Goal: Information Seeking & Learning: Learn about a topic

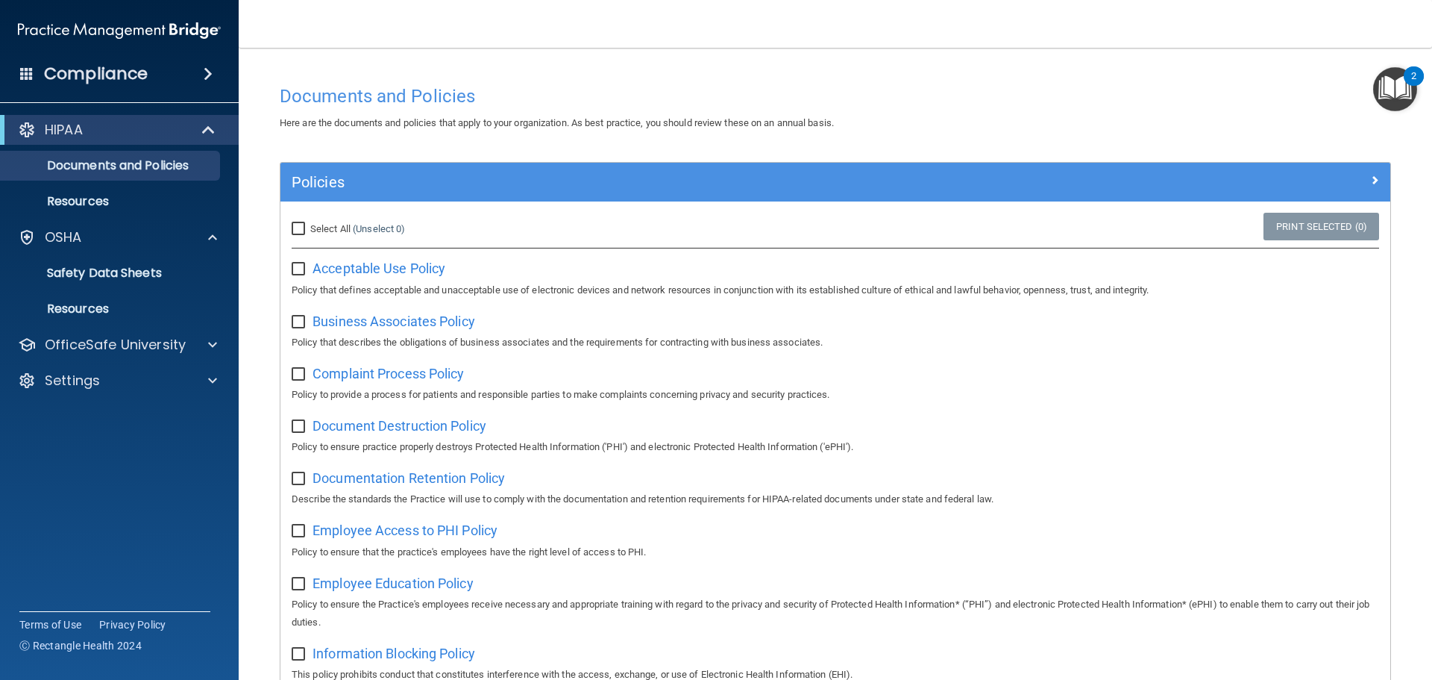
click at [290, 222] on div "Select All (Unselect 0) Unselect All" at bounding box center [465, 229] width 370 height 33
click at [308, 222] on label "Select All (Unselect 0) Unselect All" at bounding box center [348, 229] width 113 height 18
click at [308, 223] on input "Select All (Unselect 0) Unselect All" at bounding box center [300, 229] width 17 height 12
checkbox input "true"
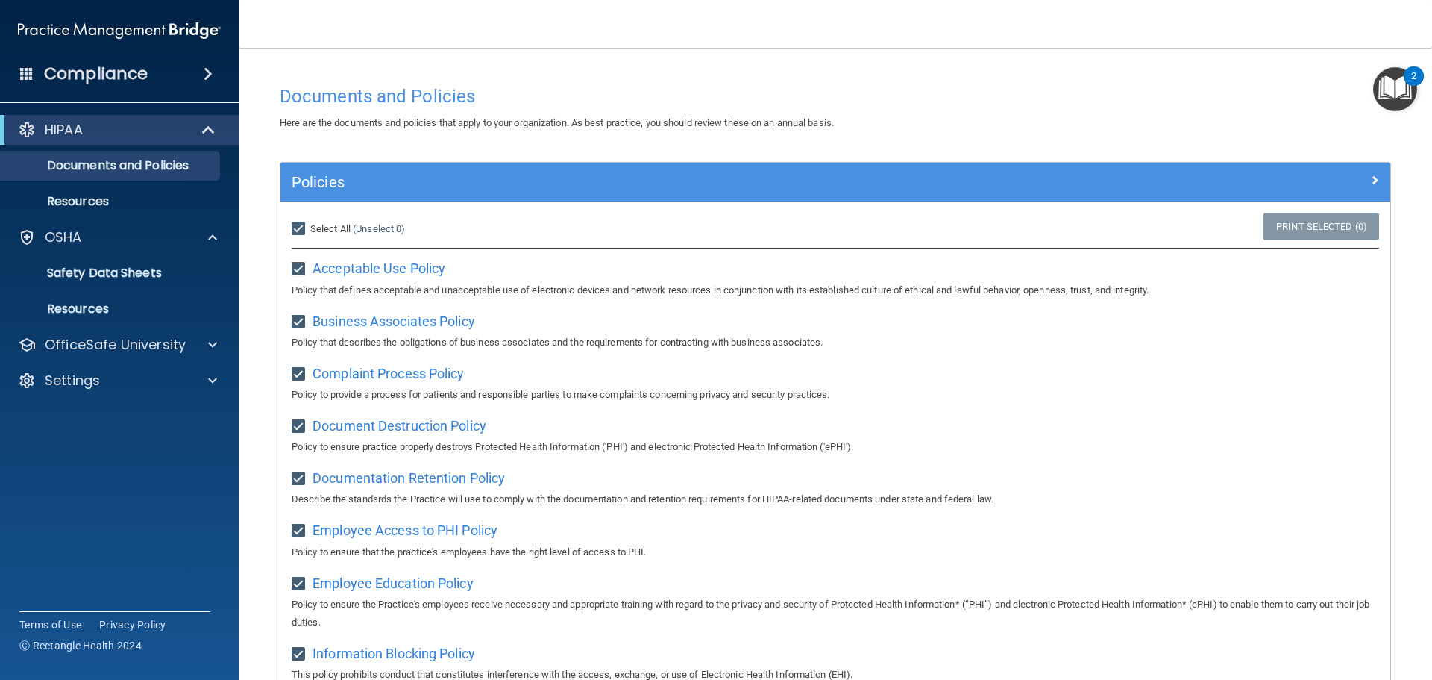
checkbox input "true"
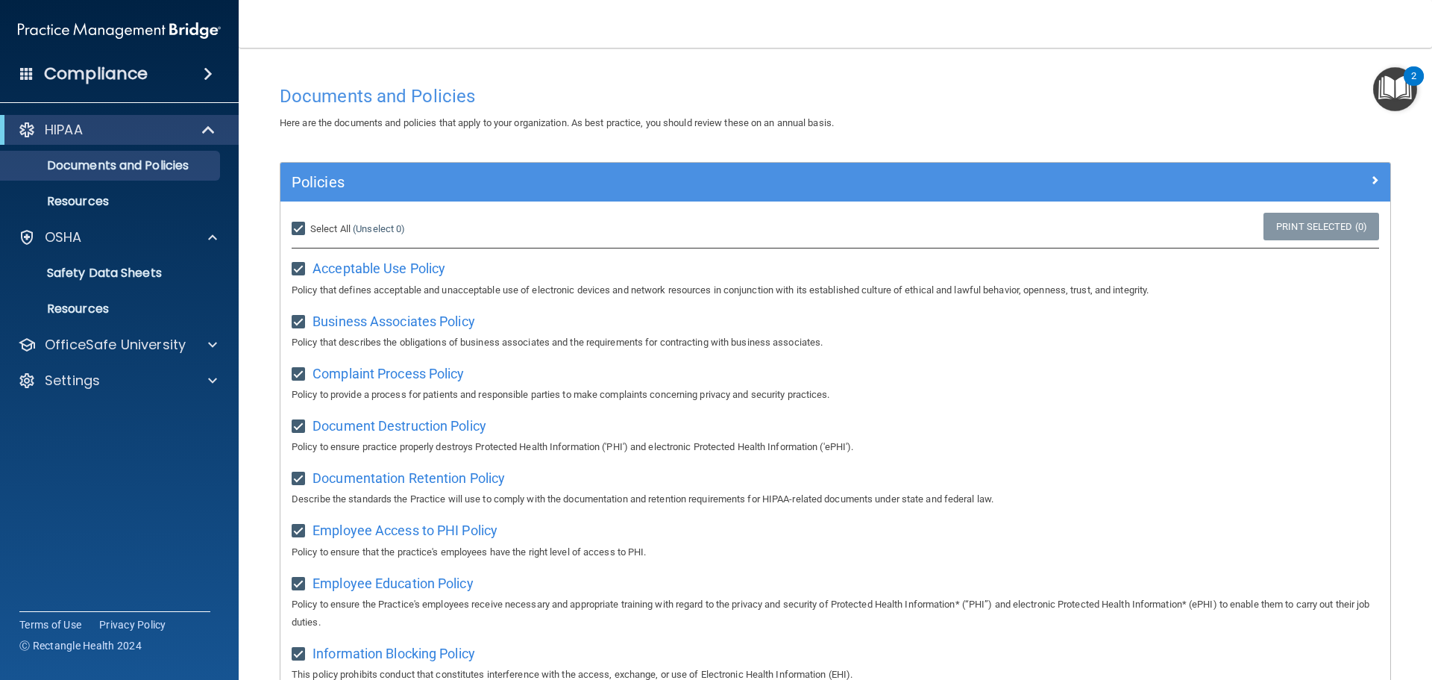
checkbox input "true"
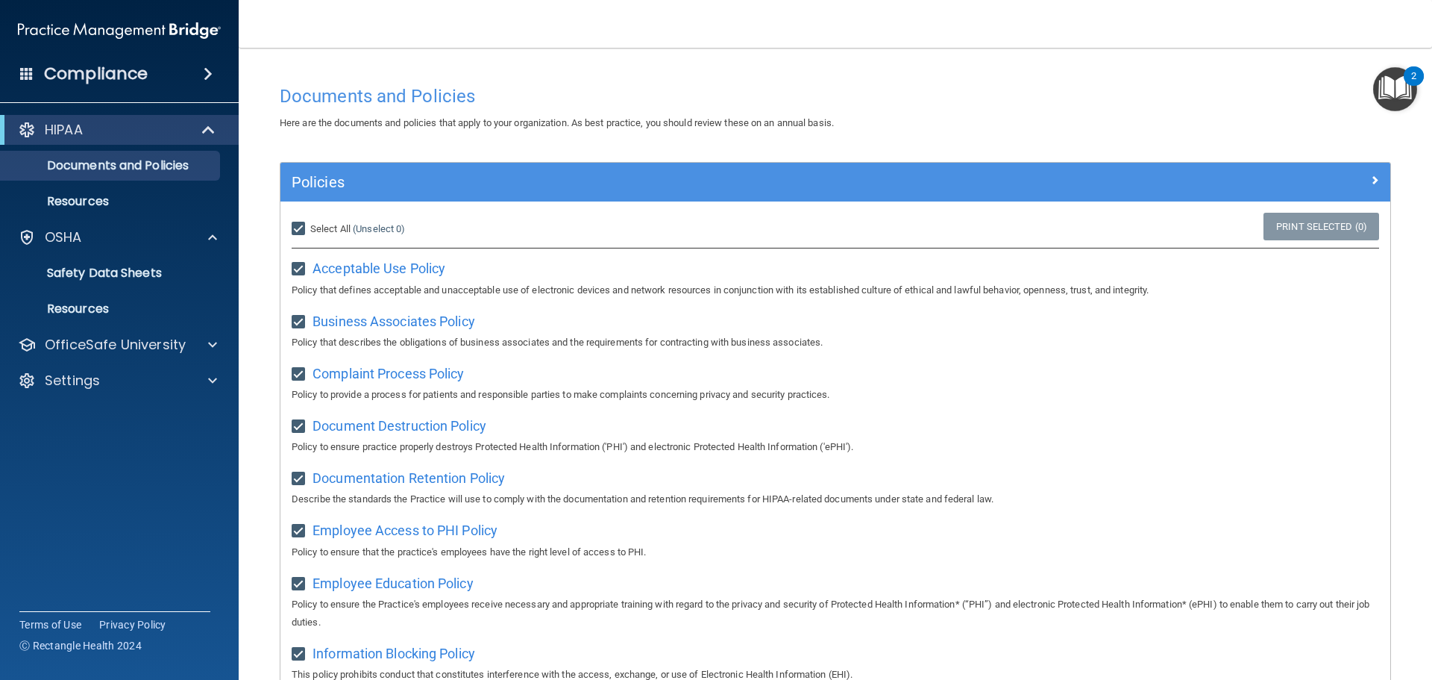
checkbox input "true"
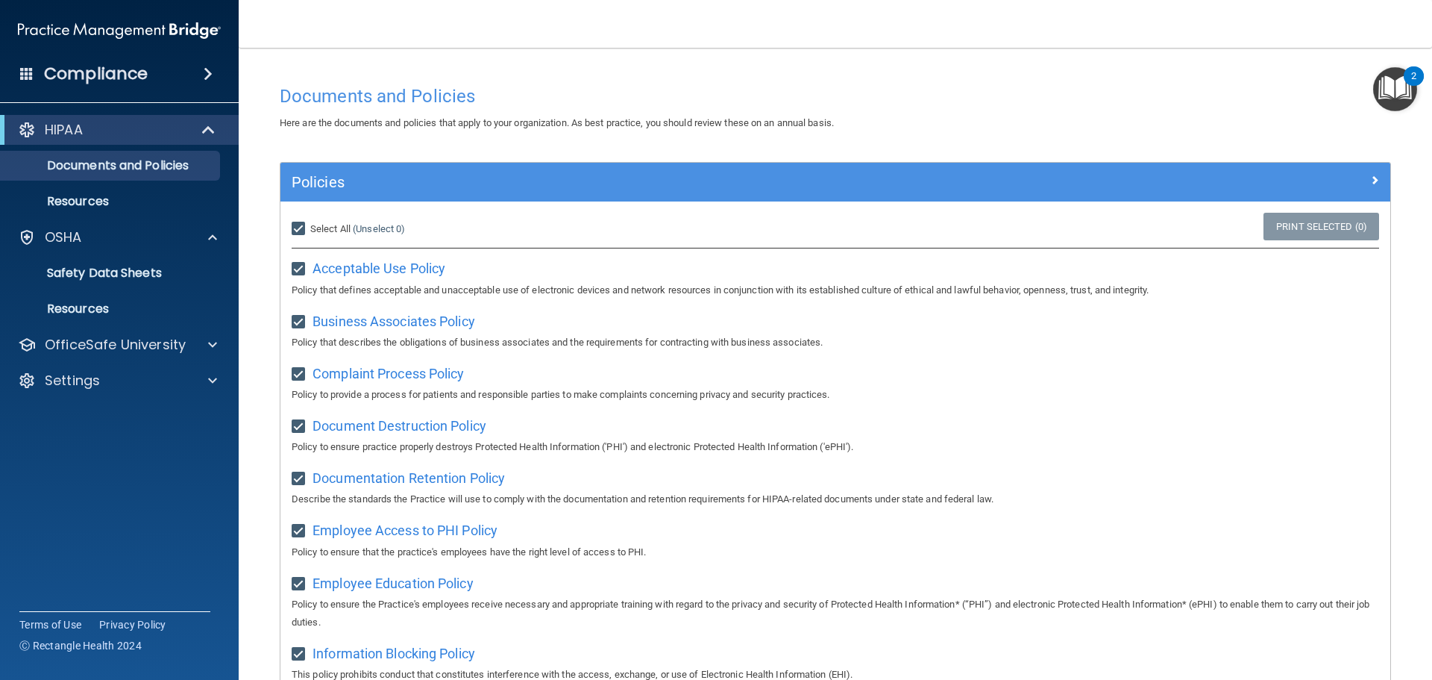
checkbox input "true"
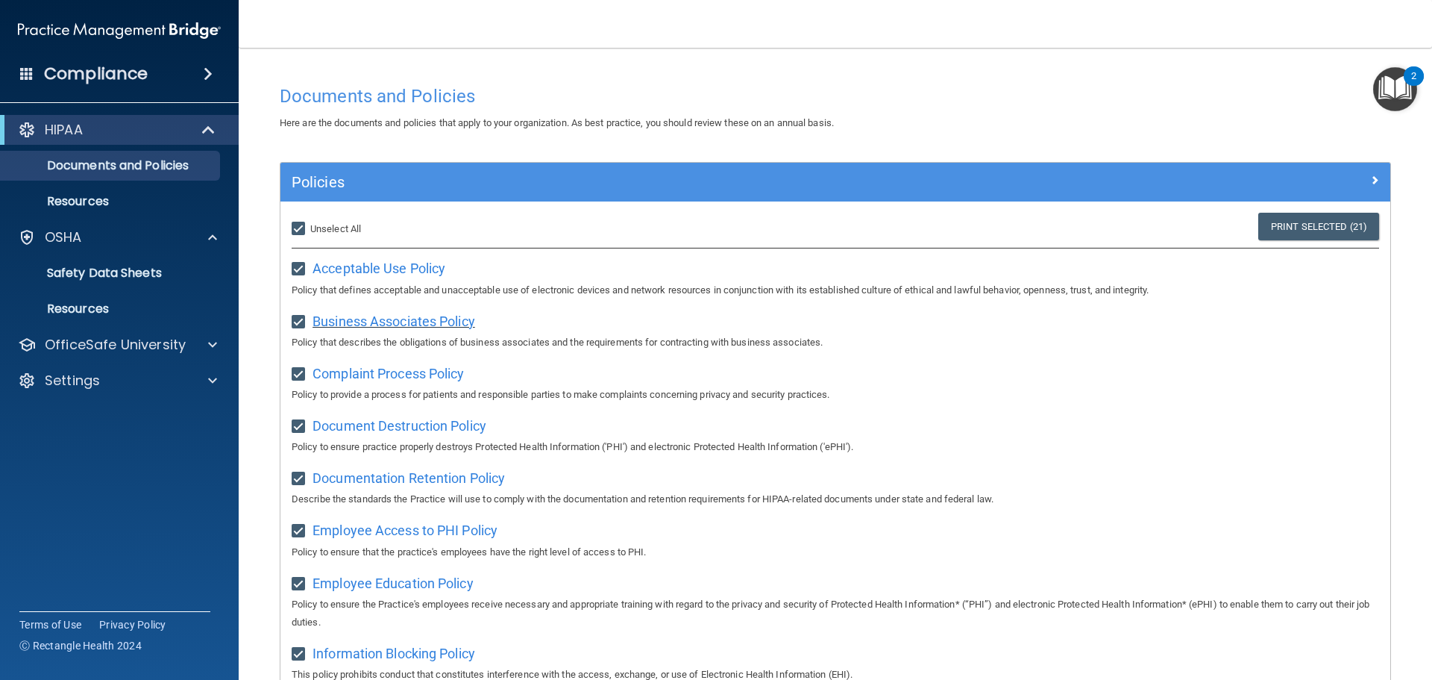
click at [366, 321] on span "Business Associates Policy" at bounding box center [394, 321] width 163 height 16
click at [299, 225] on input "Select All (Unselect 21) Unselect All" at bounding box center [300, 229] width 17 height 12
checkbox input "false"
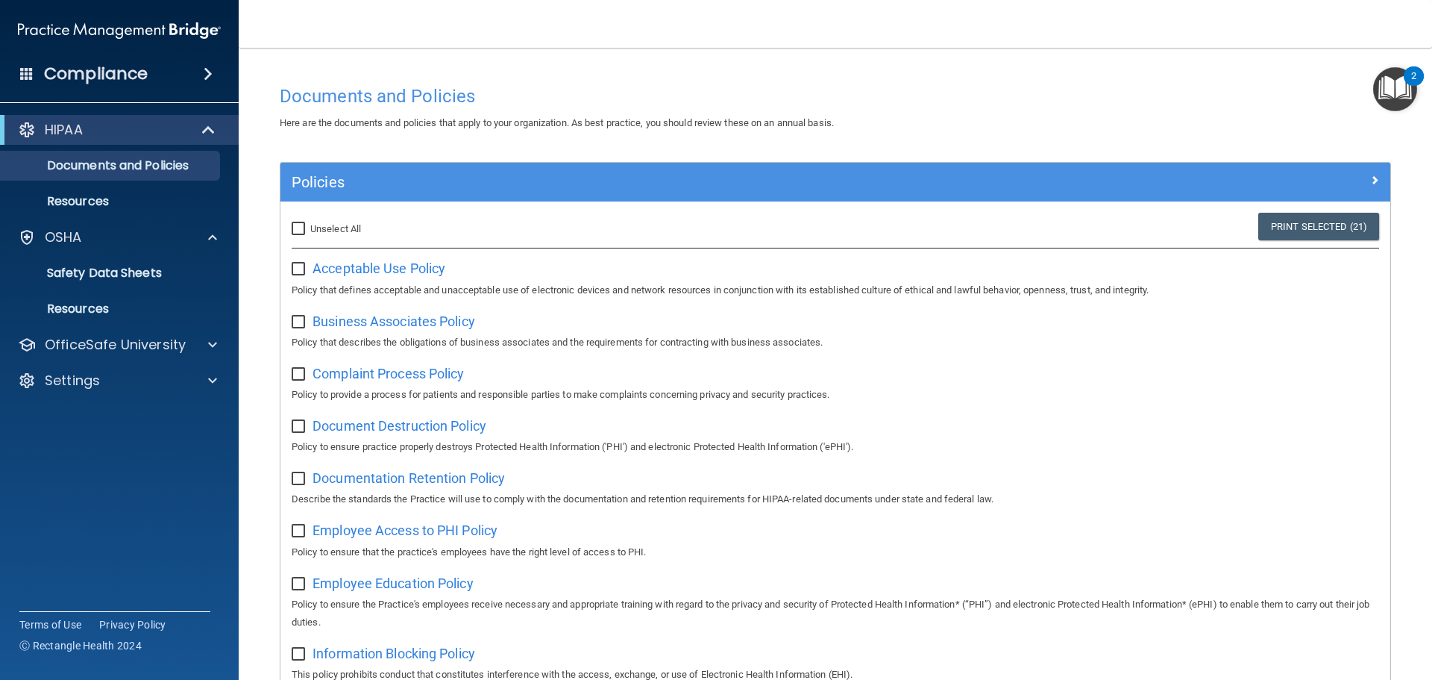
checkbox input "false"
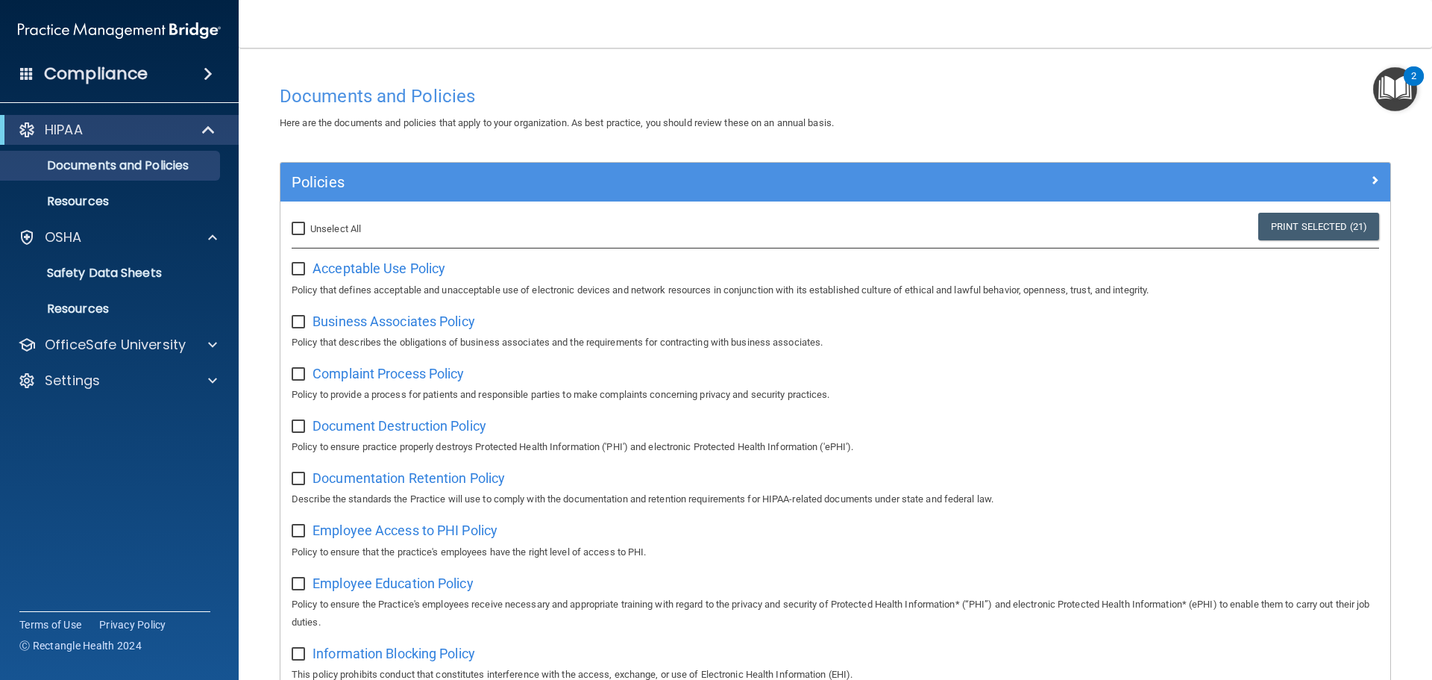
checkbox input "false"
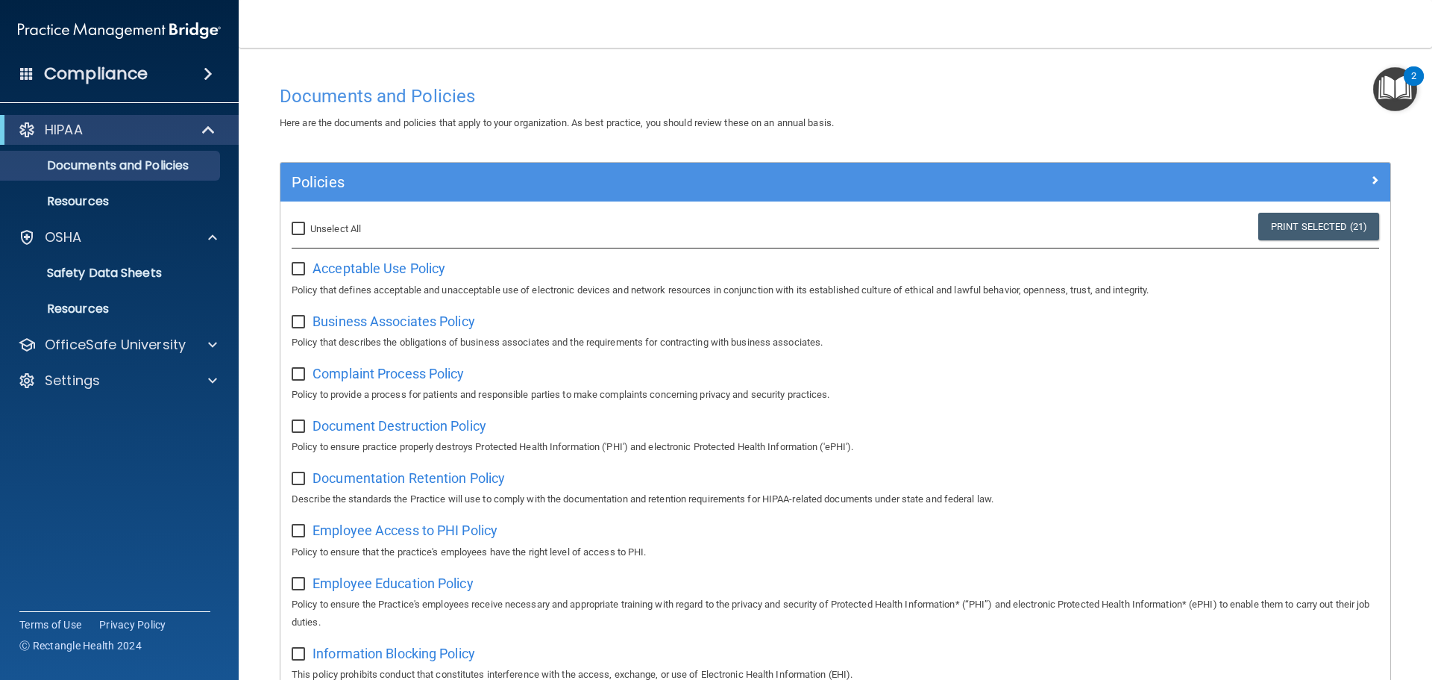
checkbox input "false"
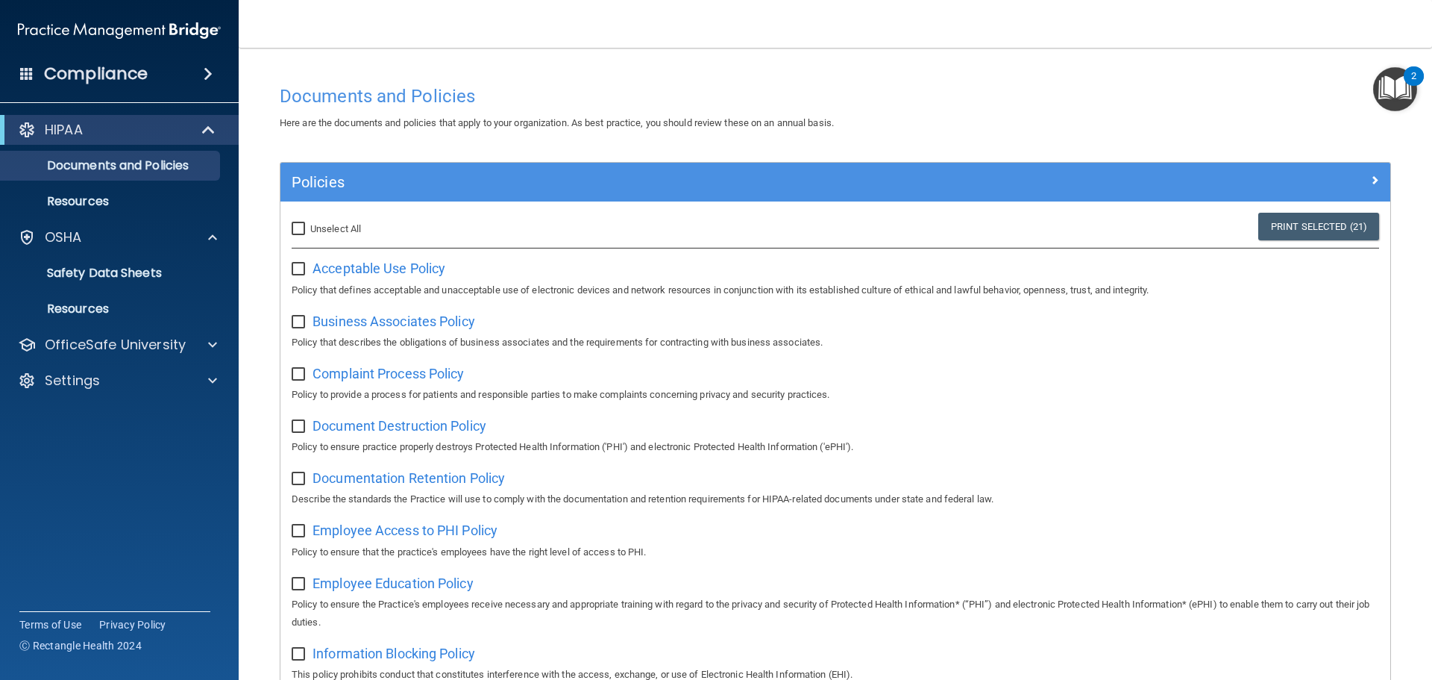
checkbox input "false"
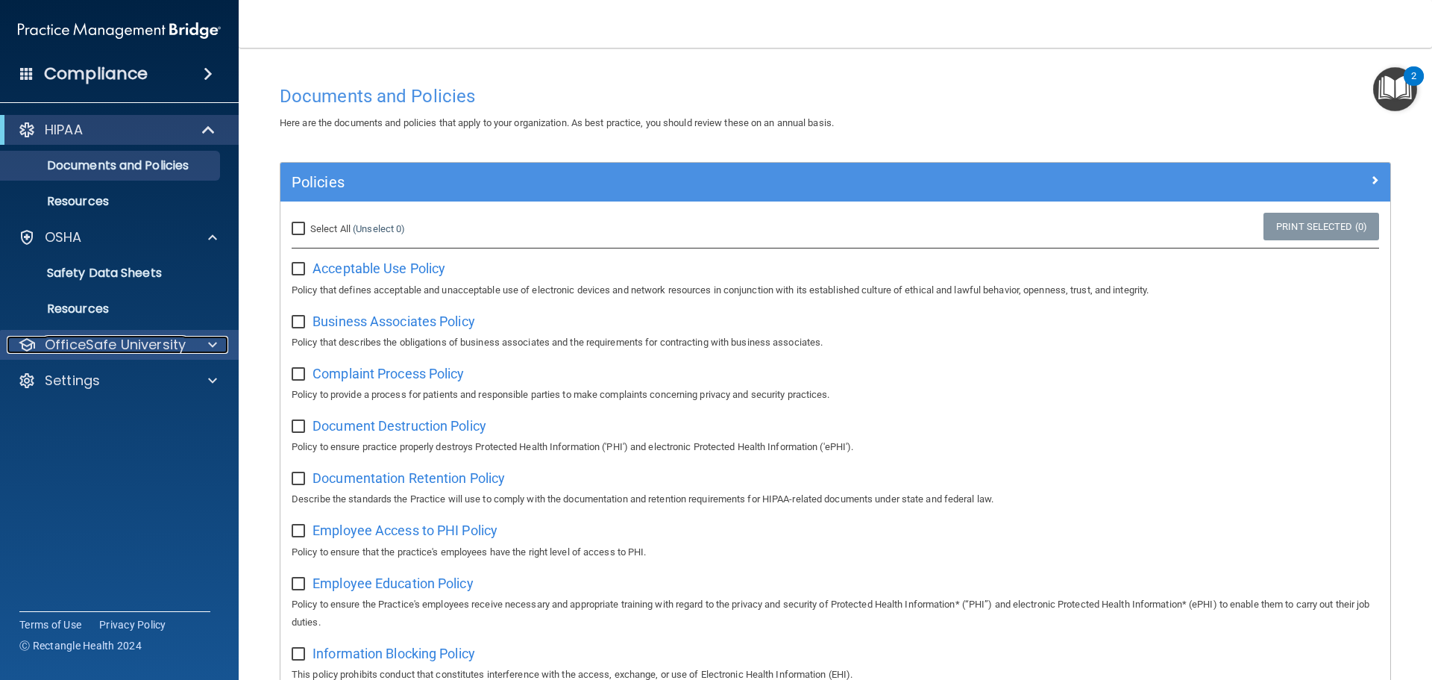
click at [210, 345] on span at bounding box center [212, 345] width 9 height 18
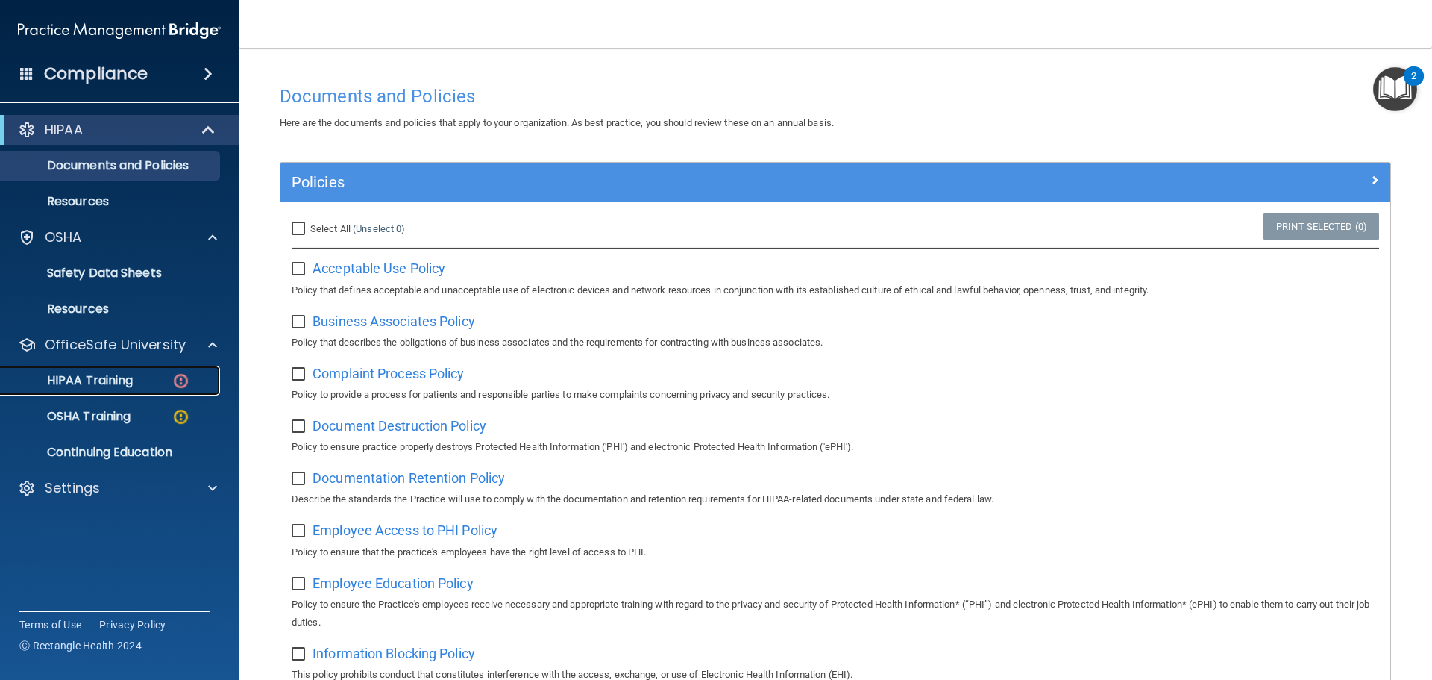
click at [113, 374] on p "HIPAA Training" at bounding box center [71, 380] width 123 height 15
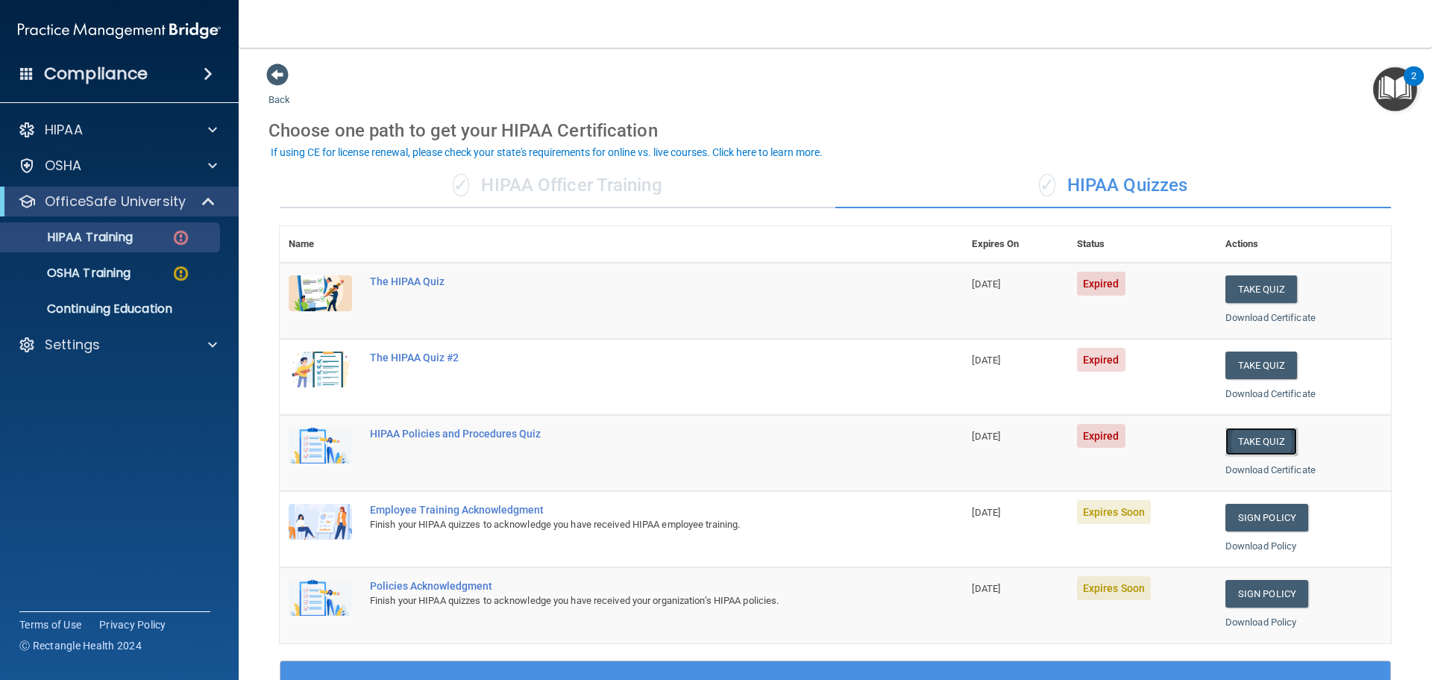
click at [1235, 440] on button "Take Quiz" at bounding box center [1262, 441] width 72 height 28
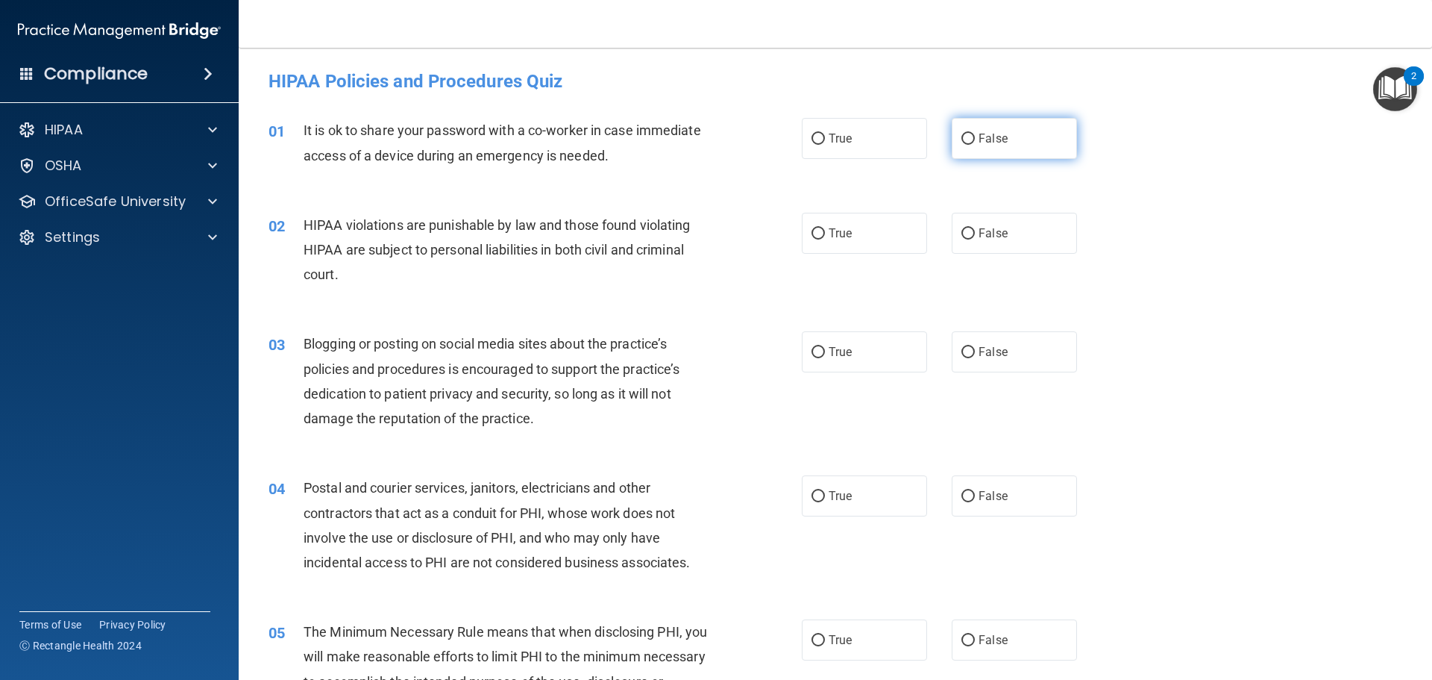
click at [962, 136] on input "False" at bounding box center [968, 139] width 13 height 11
radio input "true"
click at [812, 239] on input "True" at bounding box center [818, 233] width 13 height 11
radio input "true"
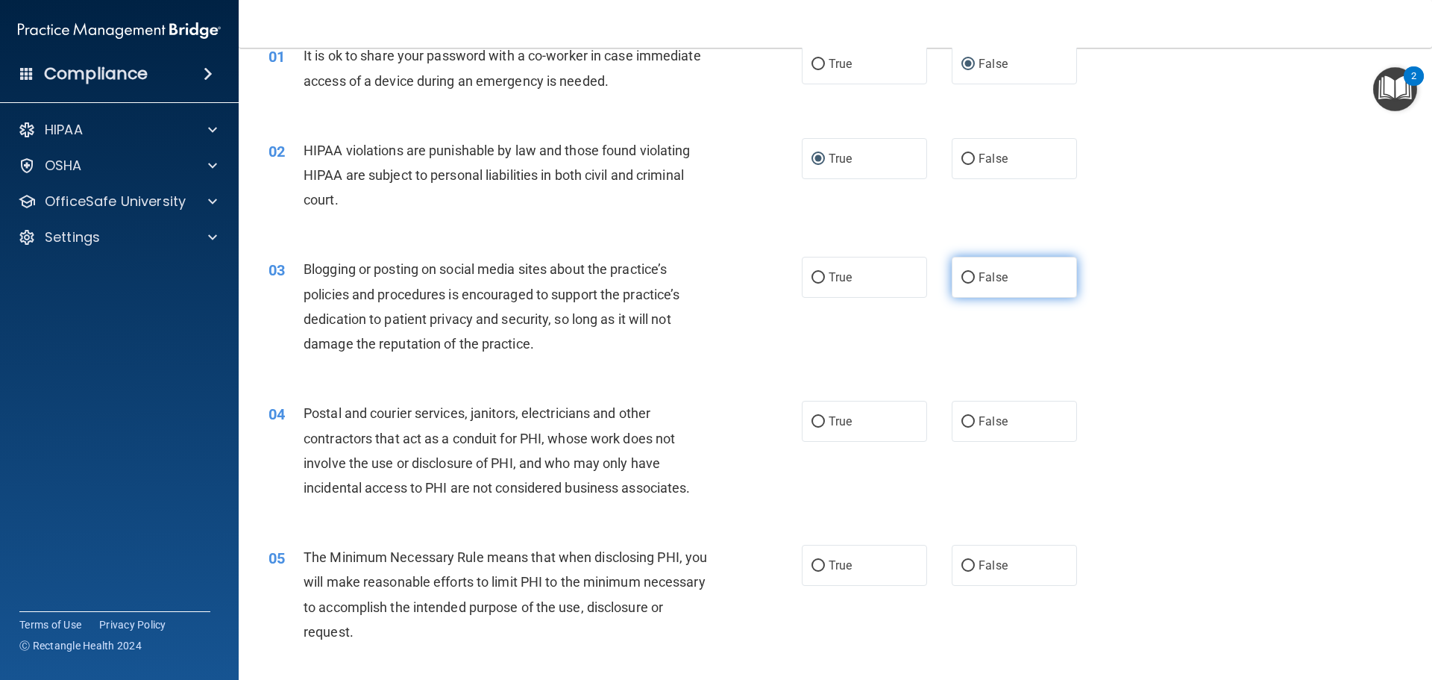
click at [985, 275] on span "False" at bounding box center [993, 277] width 29 height 14
click at [975, 275] on input "False" at bounding box center [968, 277] width 13 height 11
radio input "true"
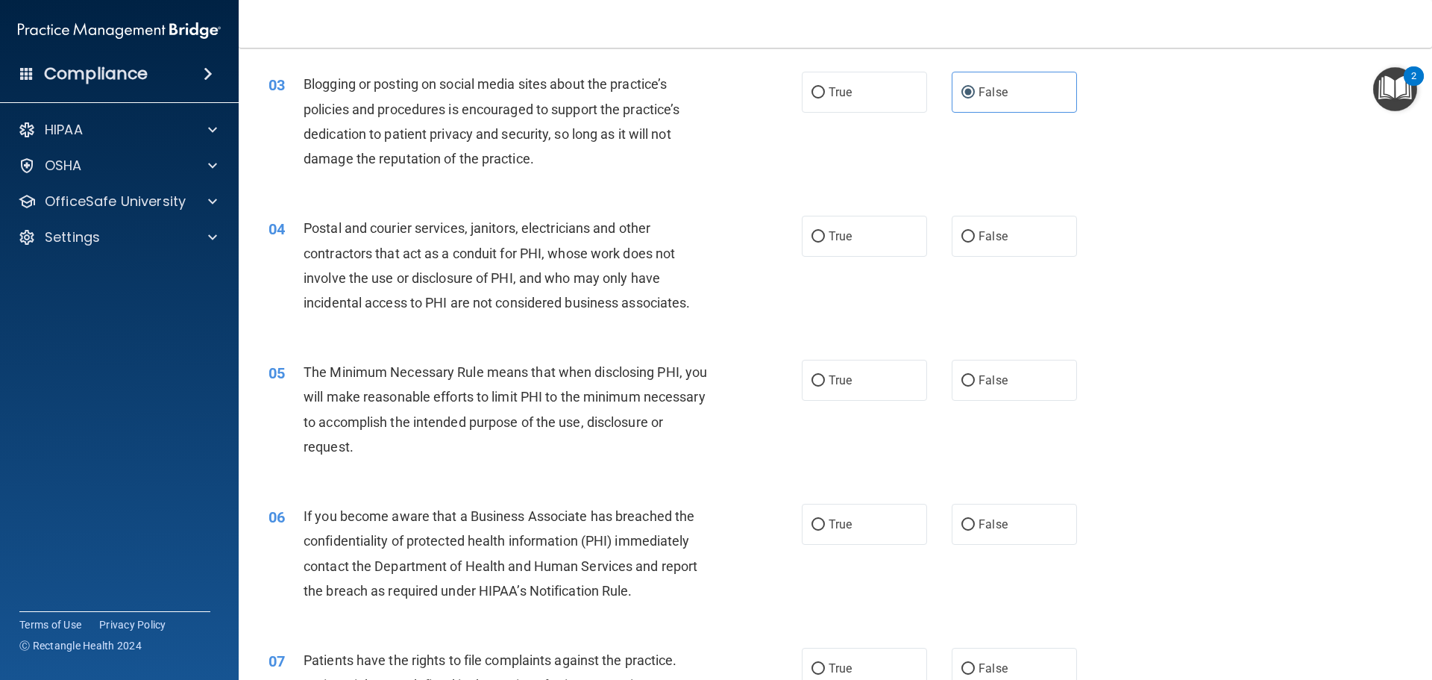
scroll to position [224, 0]
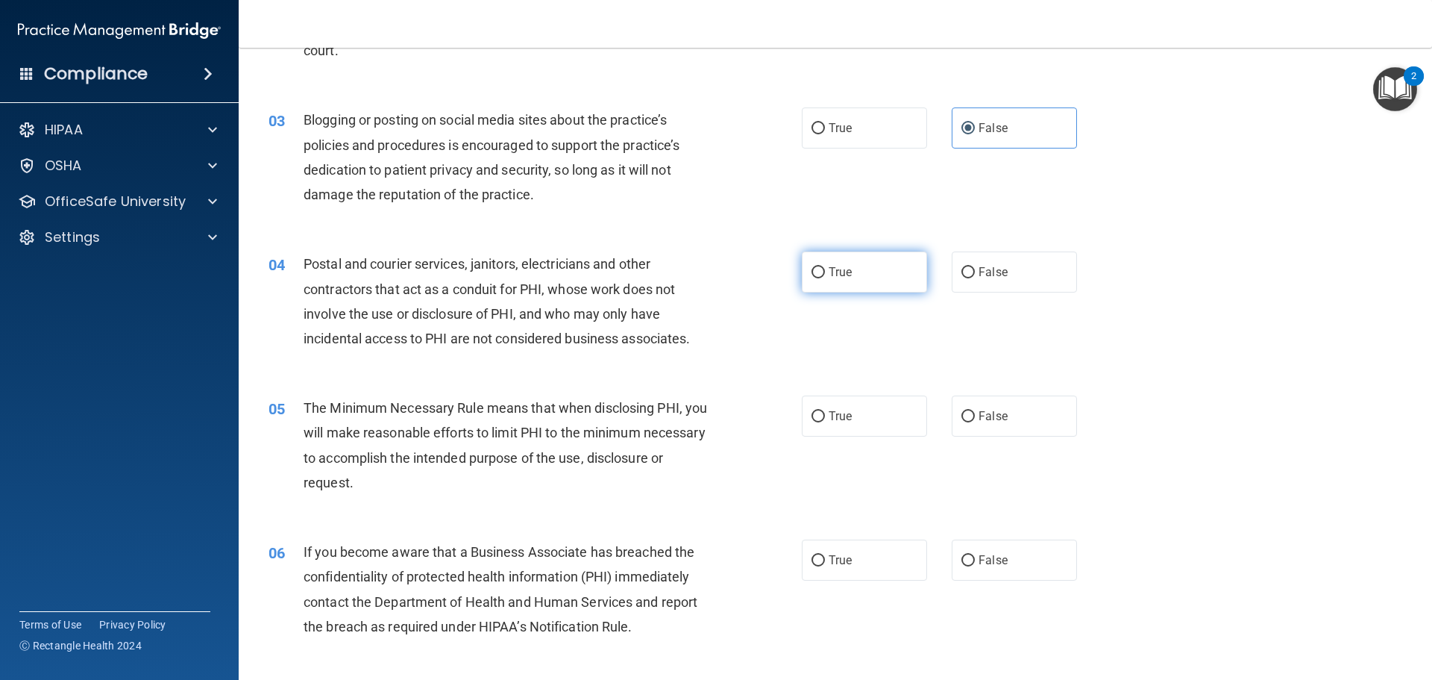
click at [813, 276] on input "True" at bounding box center [818, 272] width 13 height 11
radio input "true"
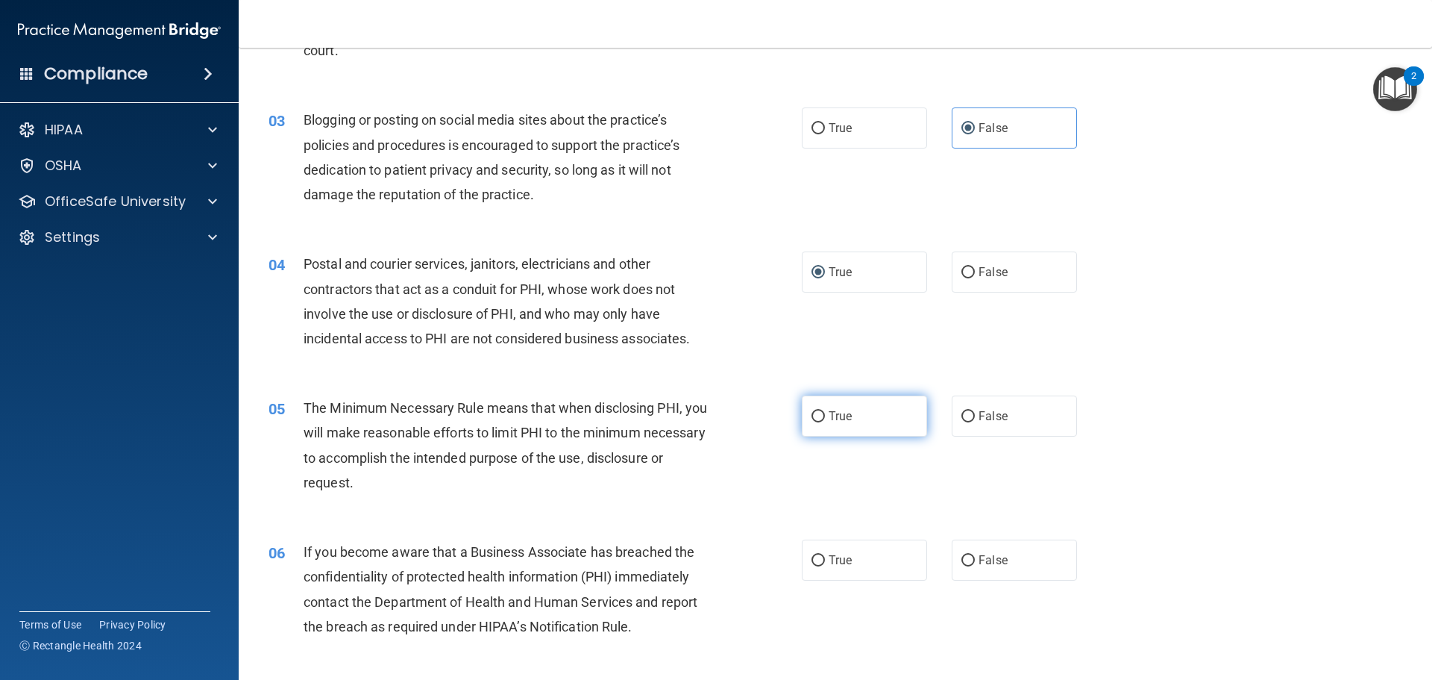
click at [812, 420] on input "True" at bounding box center [818, 416] width 13 height 11
radio input "true"
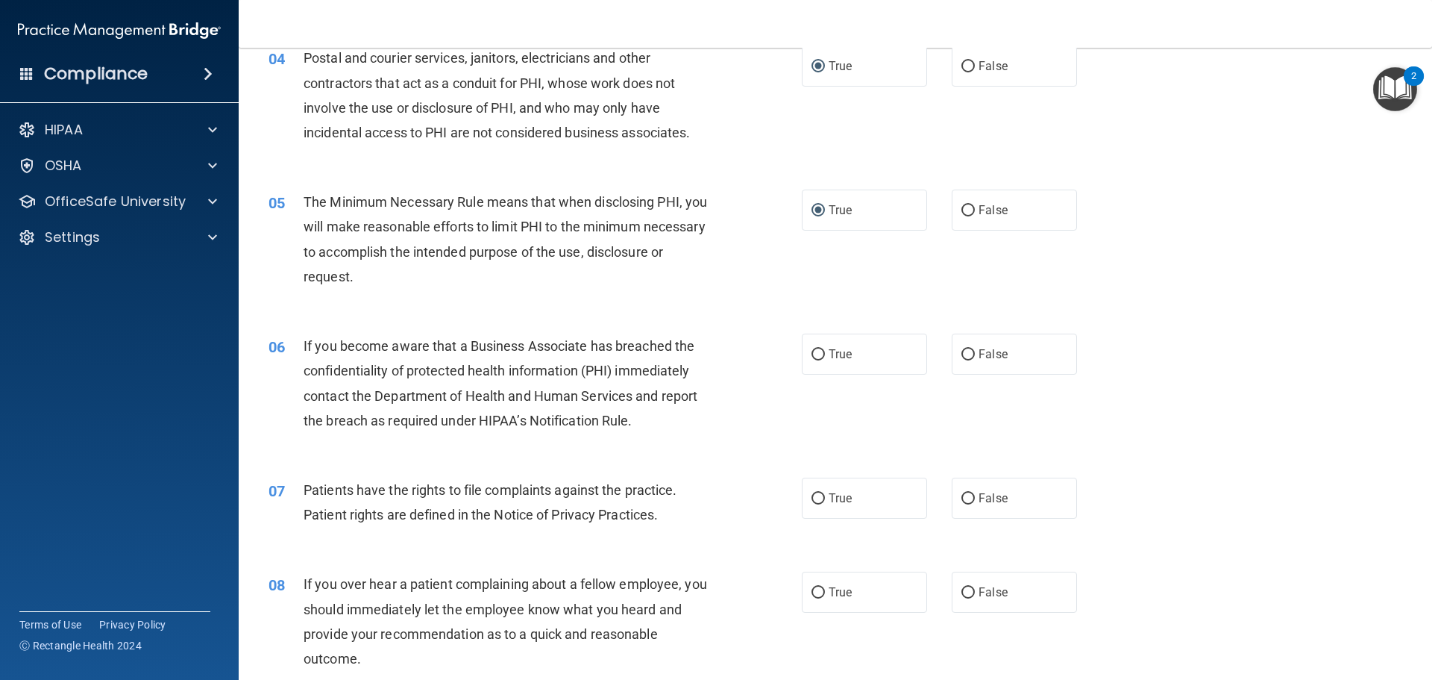
scroll to position [448, 0]
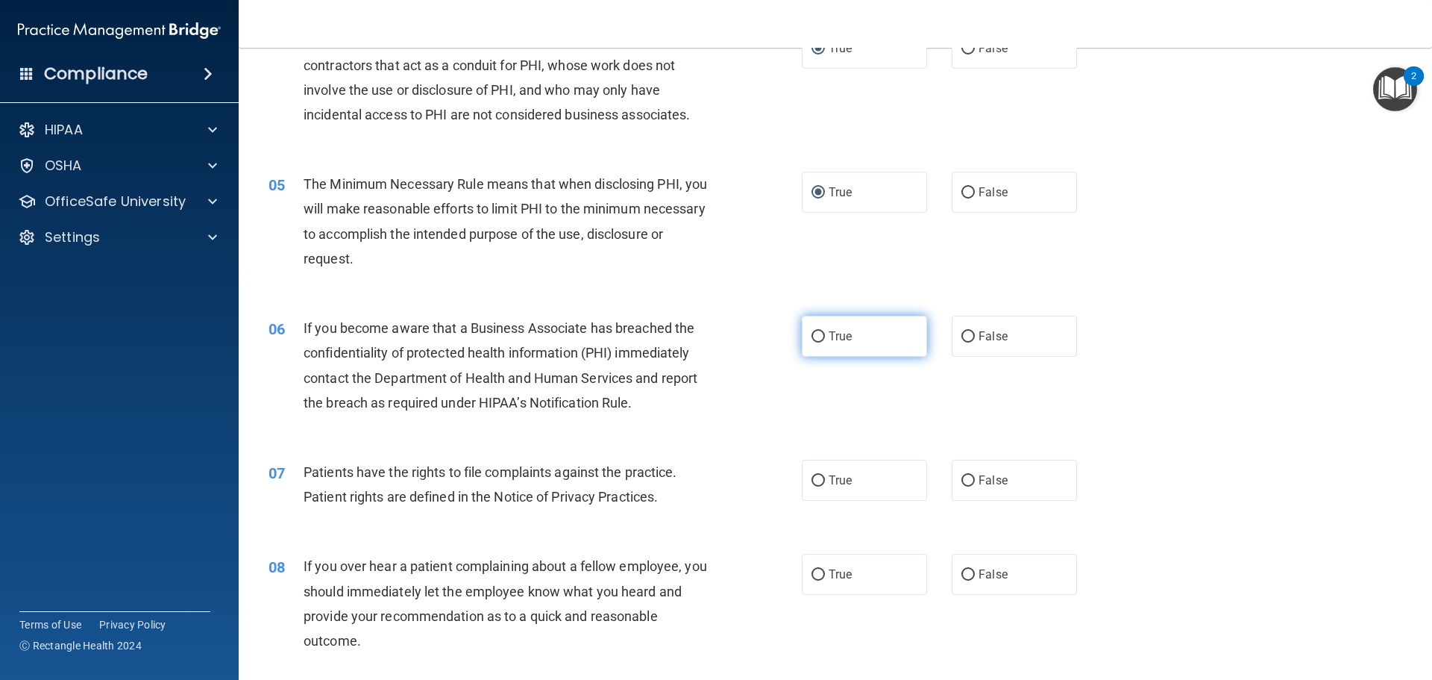
click at [821, 331] on label "True" at bounding box center [864, 336] width 125 height 41
click at [821, 331] on input "True" at bounding box center [818, 336] width 13 height 11
radio input "true"
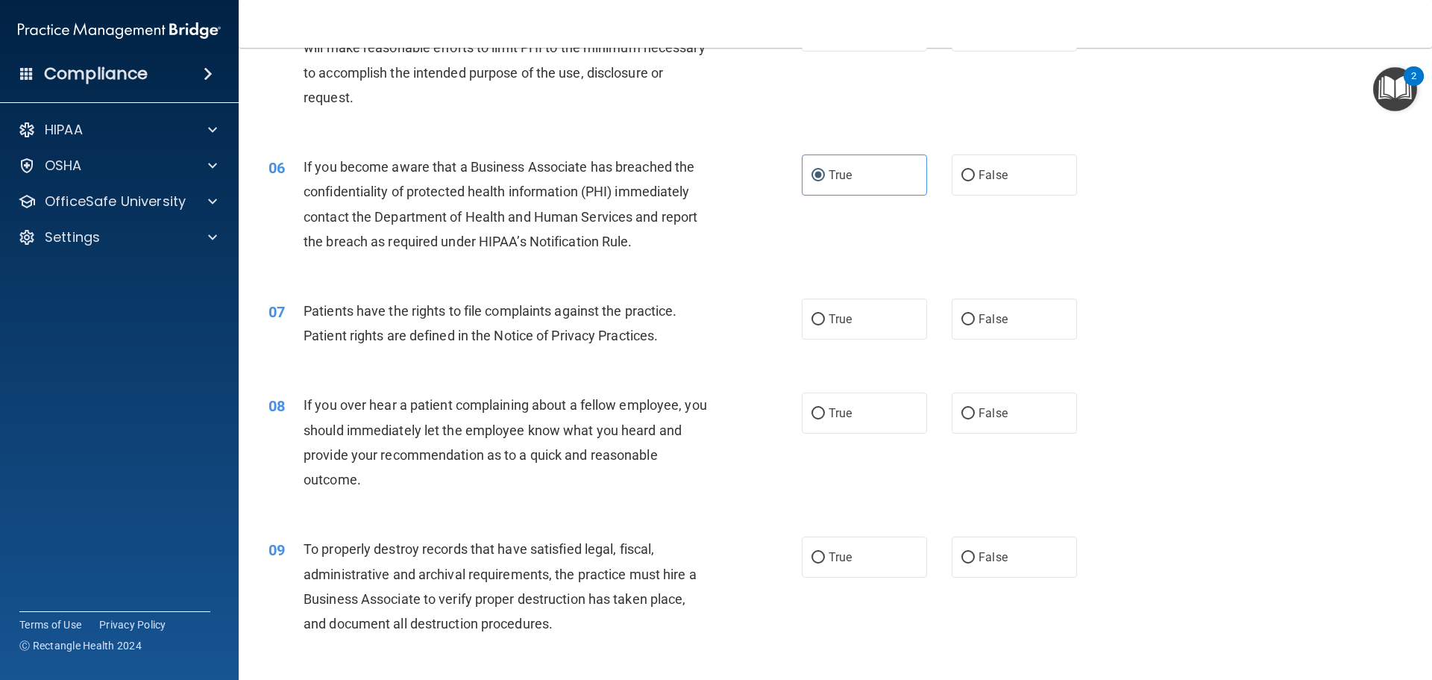
scroll to position [671, 0]
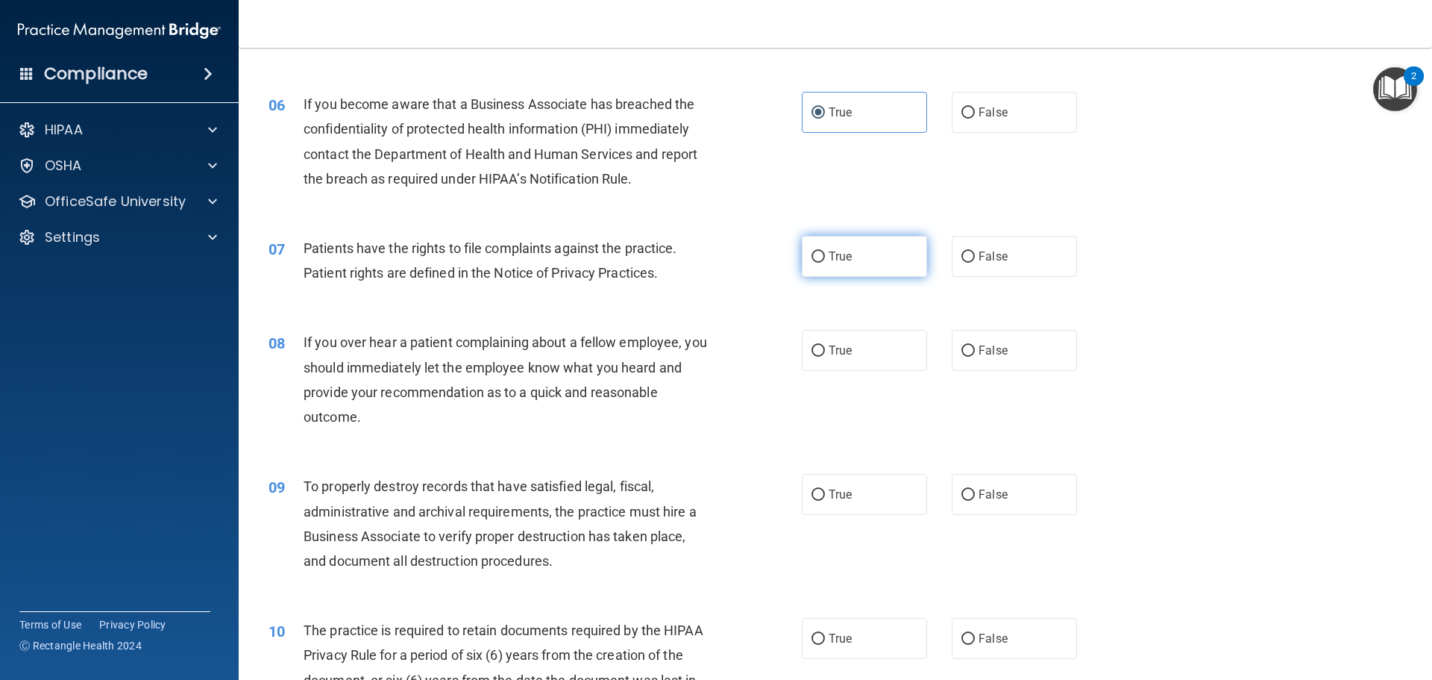
click at [812, 258] on input "True" at bounding box center [818, 256] width 13 height 11
radio input "true"
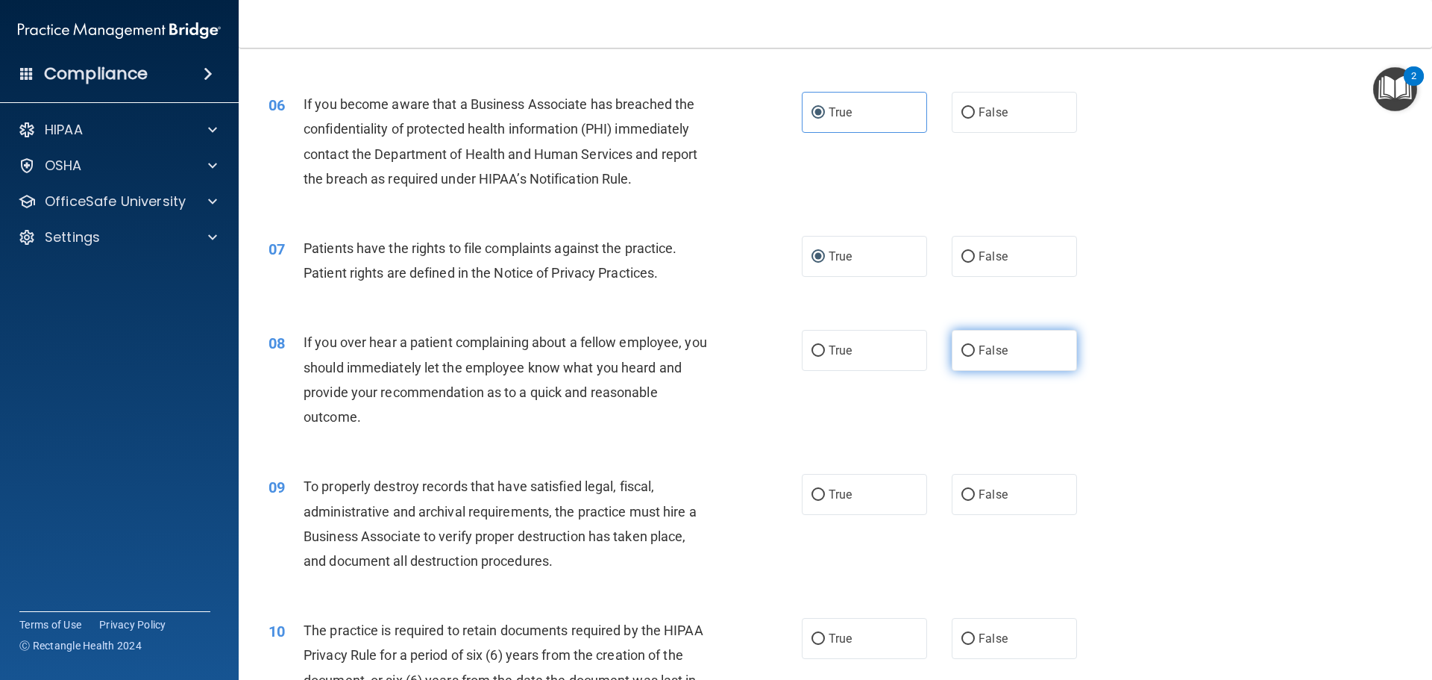
click at [966, 350] on input "False" at bounding box center [968, 350] width 13 height 11
radio input "true"
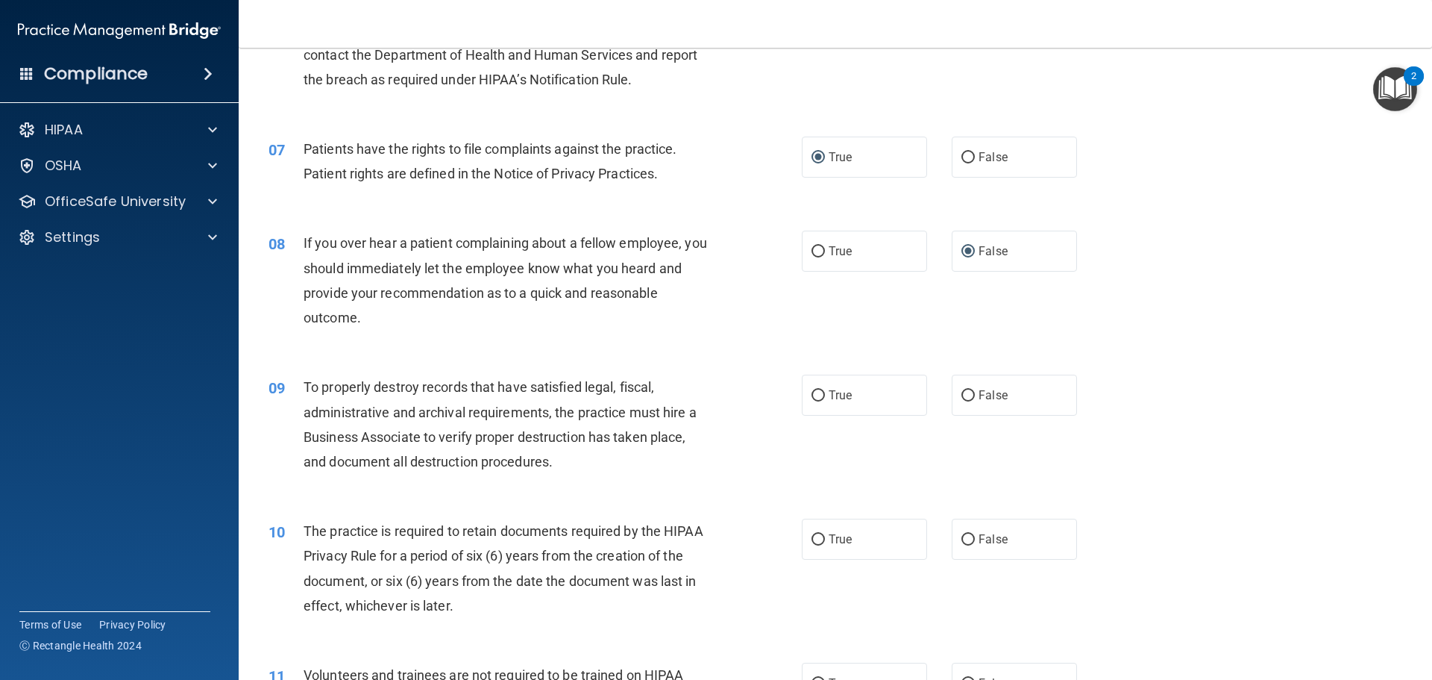
scroll to position [970, 0]
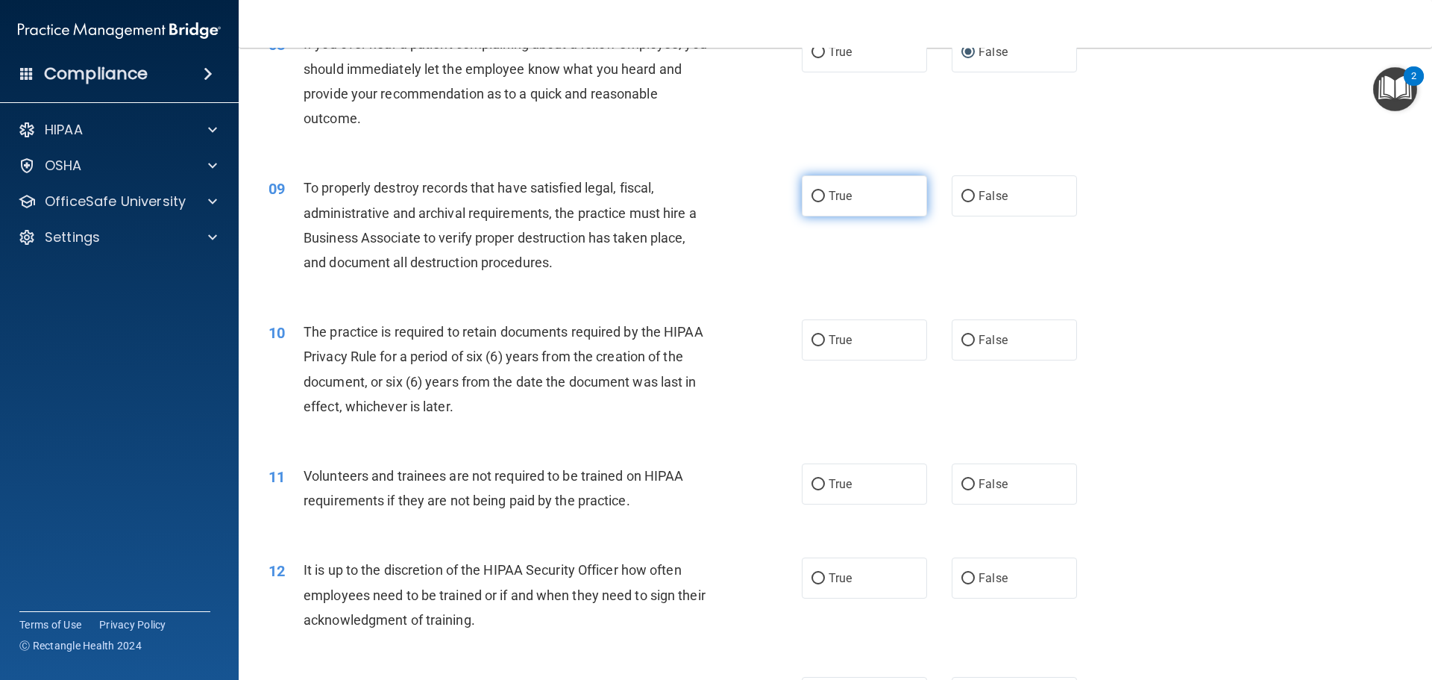
click at [816, 192] on input "True" at bounding box center [818, 196] width 13 height 11
radio input "true"
click at [829, 335] on span "True" at bounding box center [840, 340] width 23 height 14
click at [824, 335] on input "True" at bounding box center [818, 340] width 13 height 11
radio input "true"
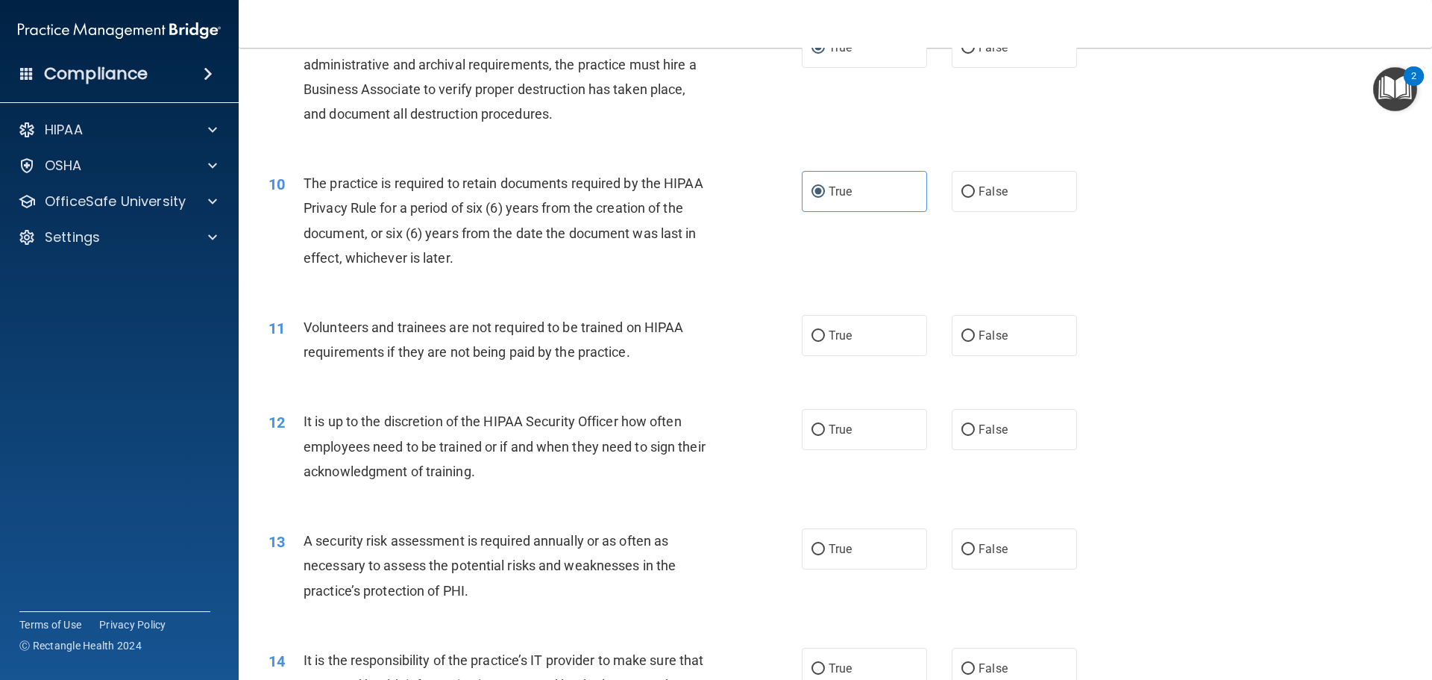
scroll to position [1119, 0]
click at [969, 332] on label "False" at bounding box center [1014, 334] width 125 height 41
click at [969, 332] on input "False" at bounding box center [968, 335] width 13 height 11
radio input "true"
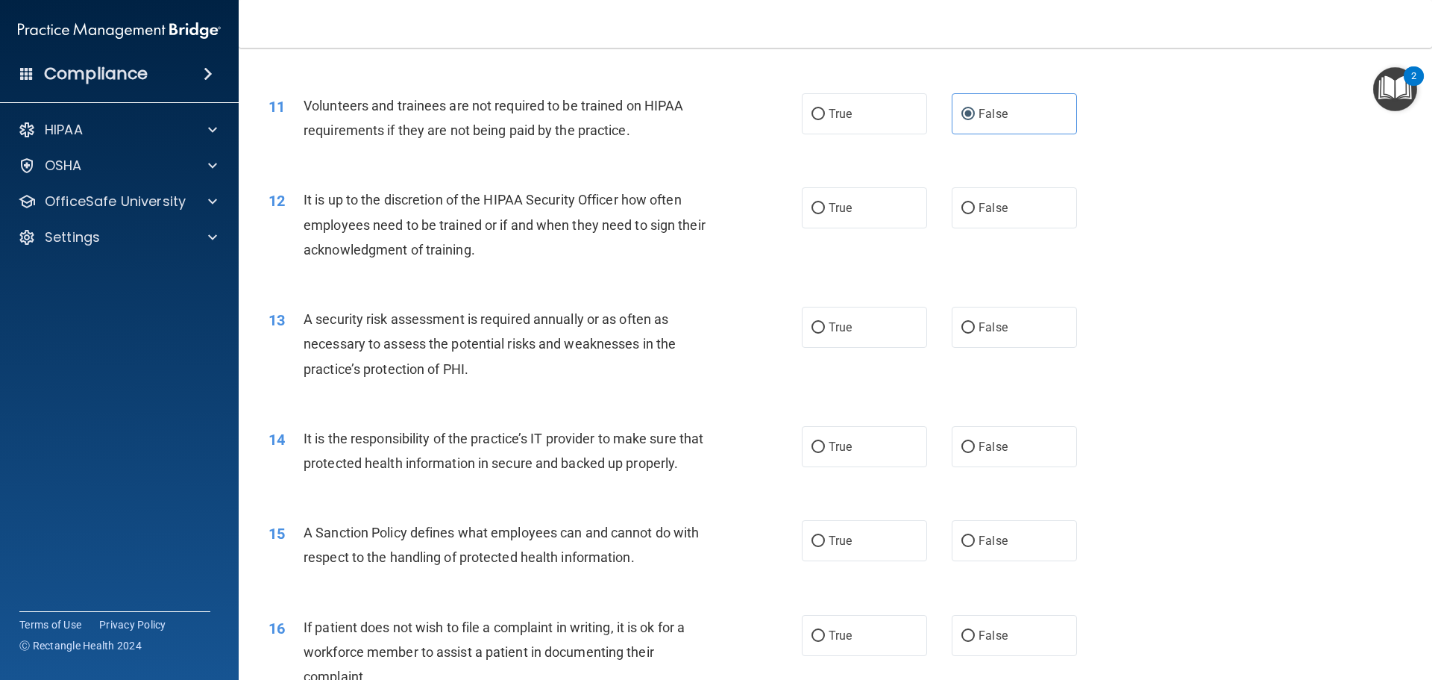
scroll to position [1343, 0]
click at [988, 201] on span "False" at bounding box center [993, 205] width 29 height 14
click at [975, 201] on input "False" at bounding box center [968, 205] width 13 height 11
radio input "true"
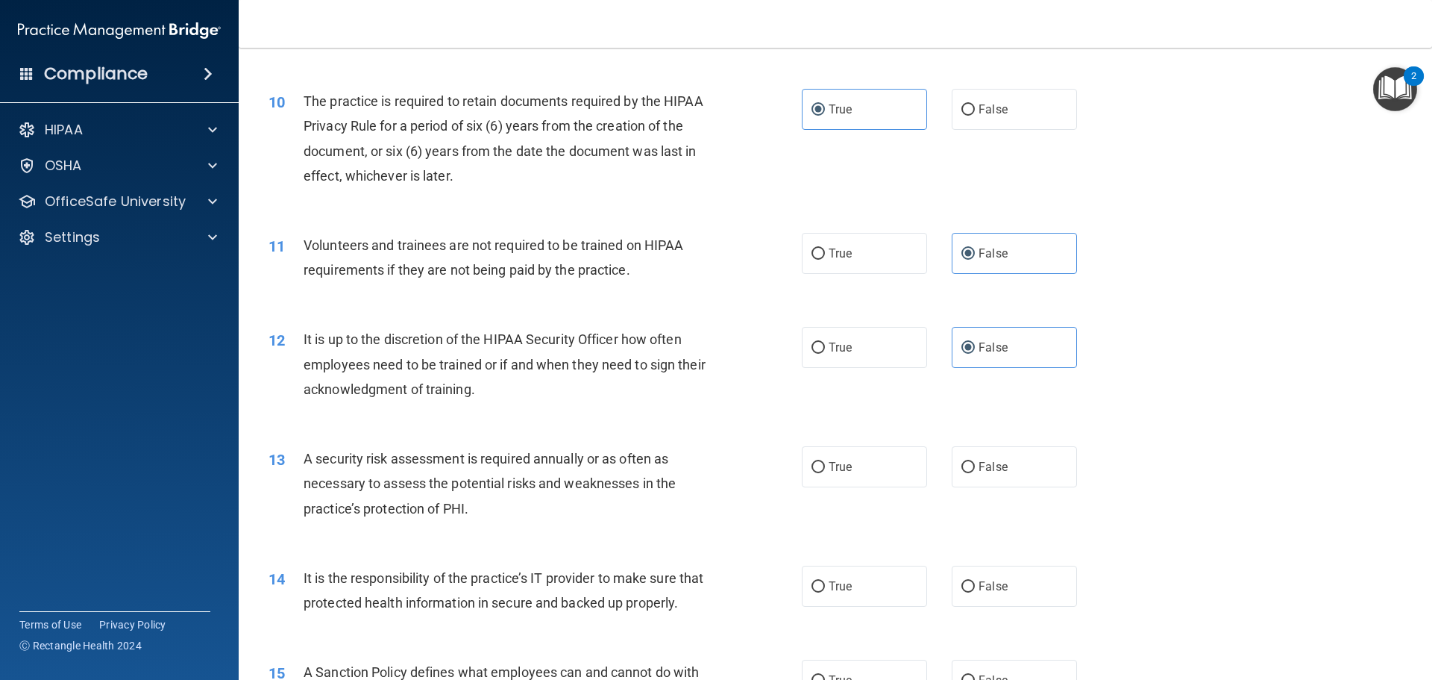
scroll to position [1349, 0]
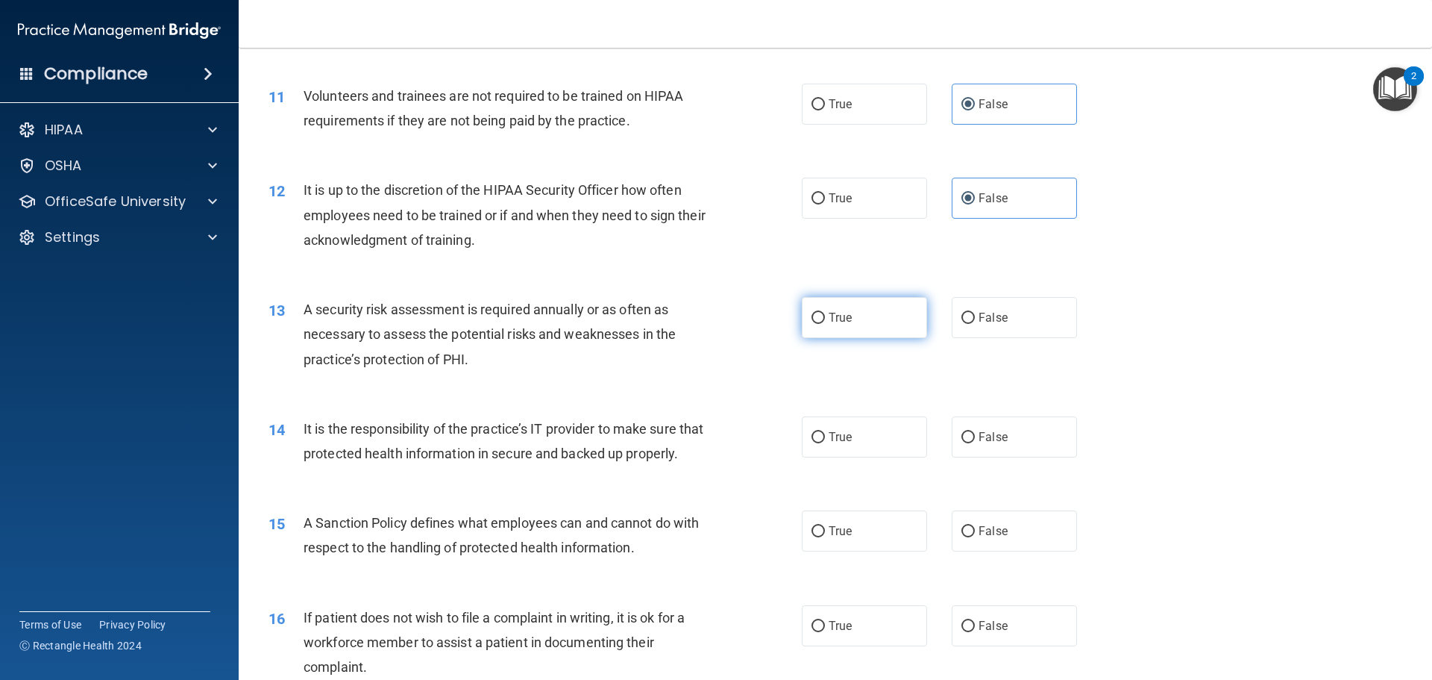
drag, startPoint x: 816, startPoint y: 319, endPoint x: 815, endPoint y: 335, distance: 15.7
click at [816, 319] on input "True" at bounding box center [818, 318] width 13 height 11
radio input "true"
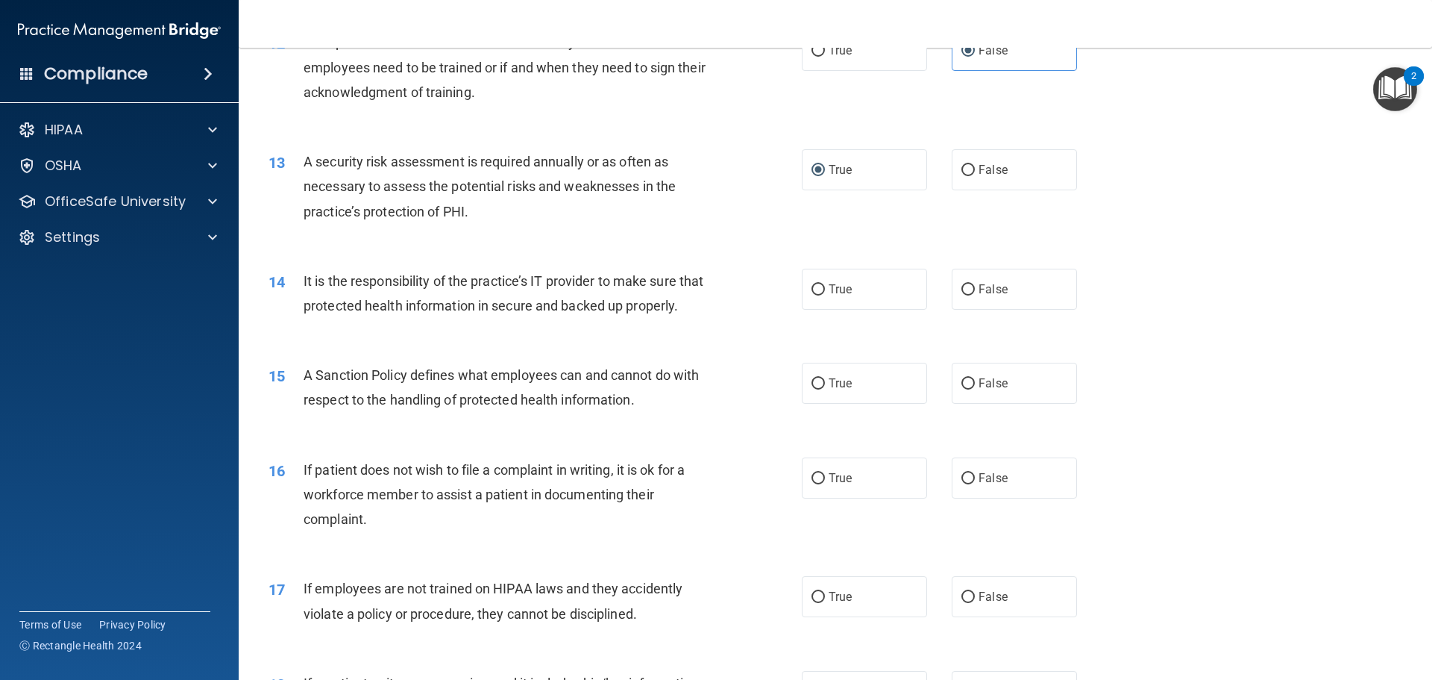
scroll to position [1499, 0]
click at [979, 291] on span "False" at bounding box center [993, 287] width 29 height 14
click at [973, 291] on input "False" at bounding box center [968, 288] width 13 height 11
radio input "true"
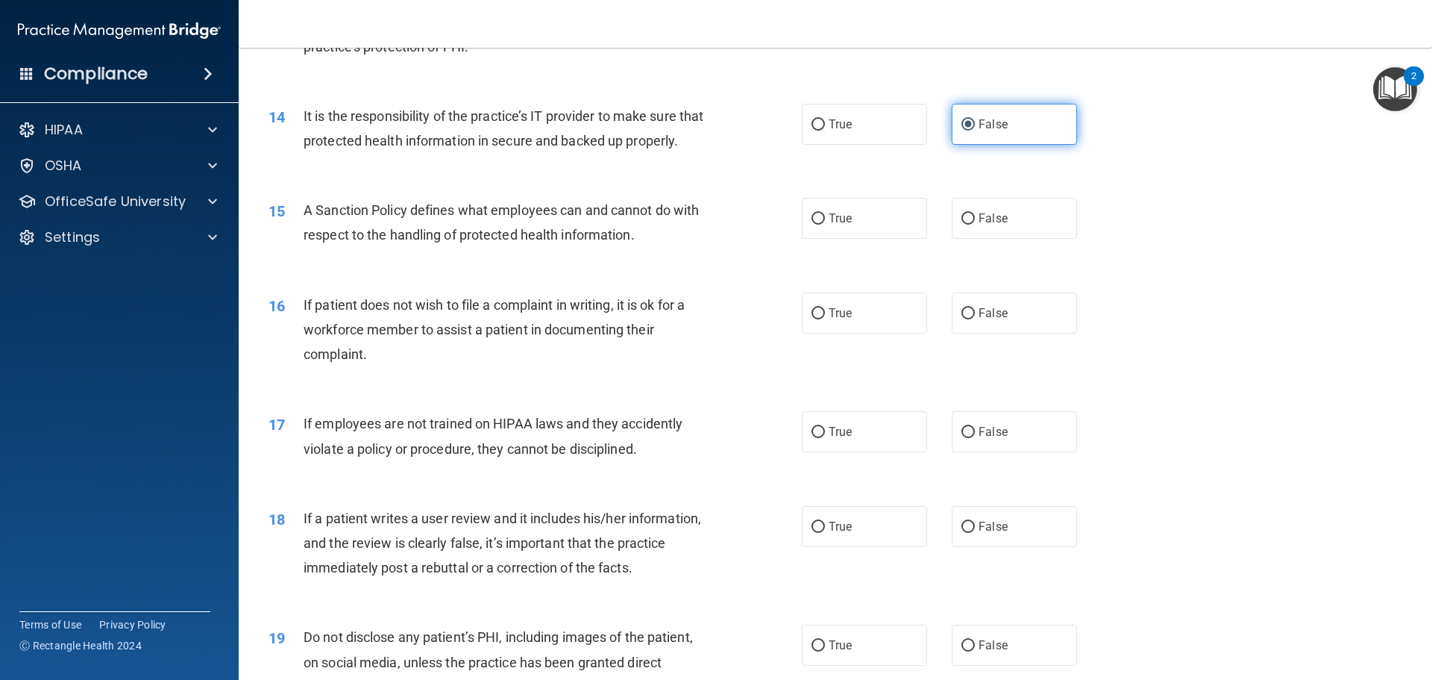
scroll to position [1722, 0]
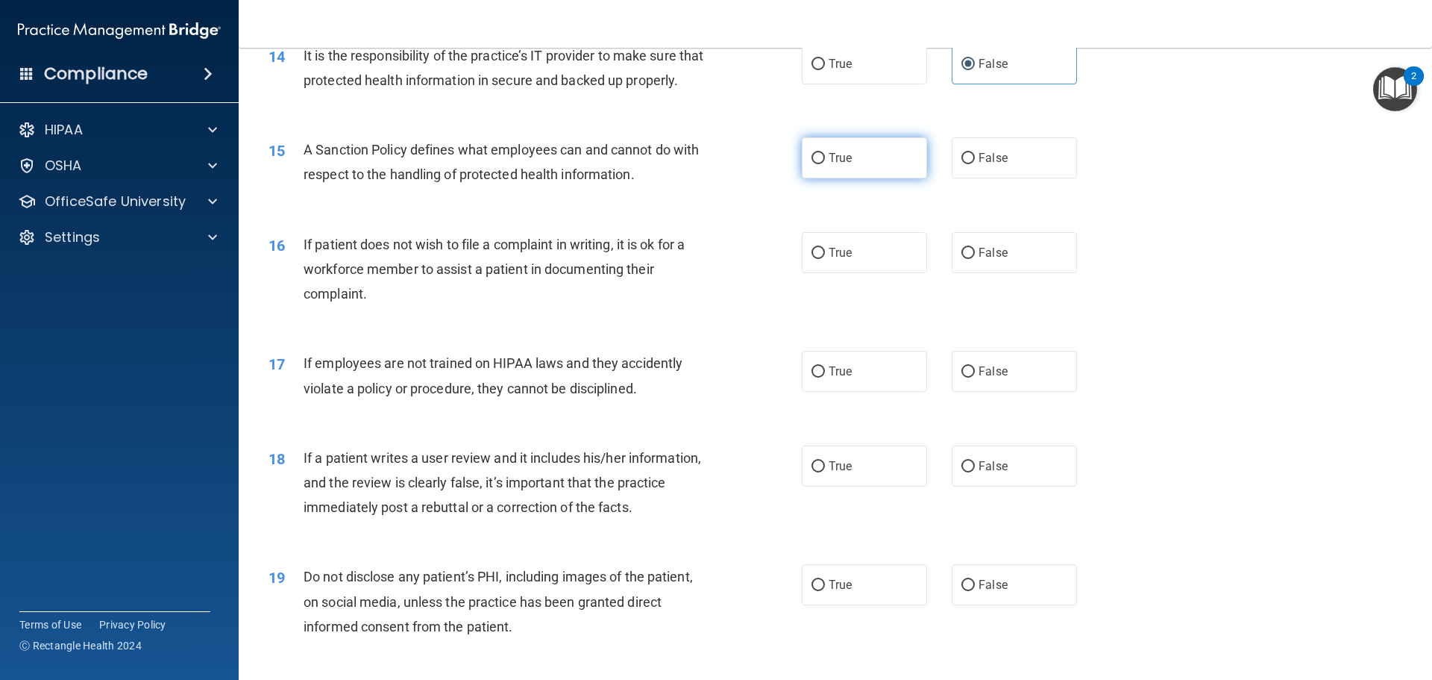
click at [819, 164] on input "True" at bounding box center [818, 158] width 13 height 11
radio input "true"
click at [829, 260] on span "True" at bounding box center [840, 252] width 23 height 14
click at [825, 259] on input "True" at bounding box center [818, 253] width 13 height 11
radio input "true"
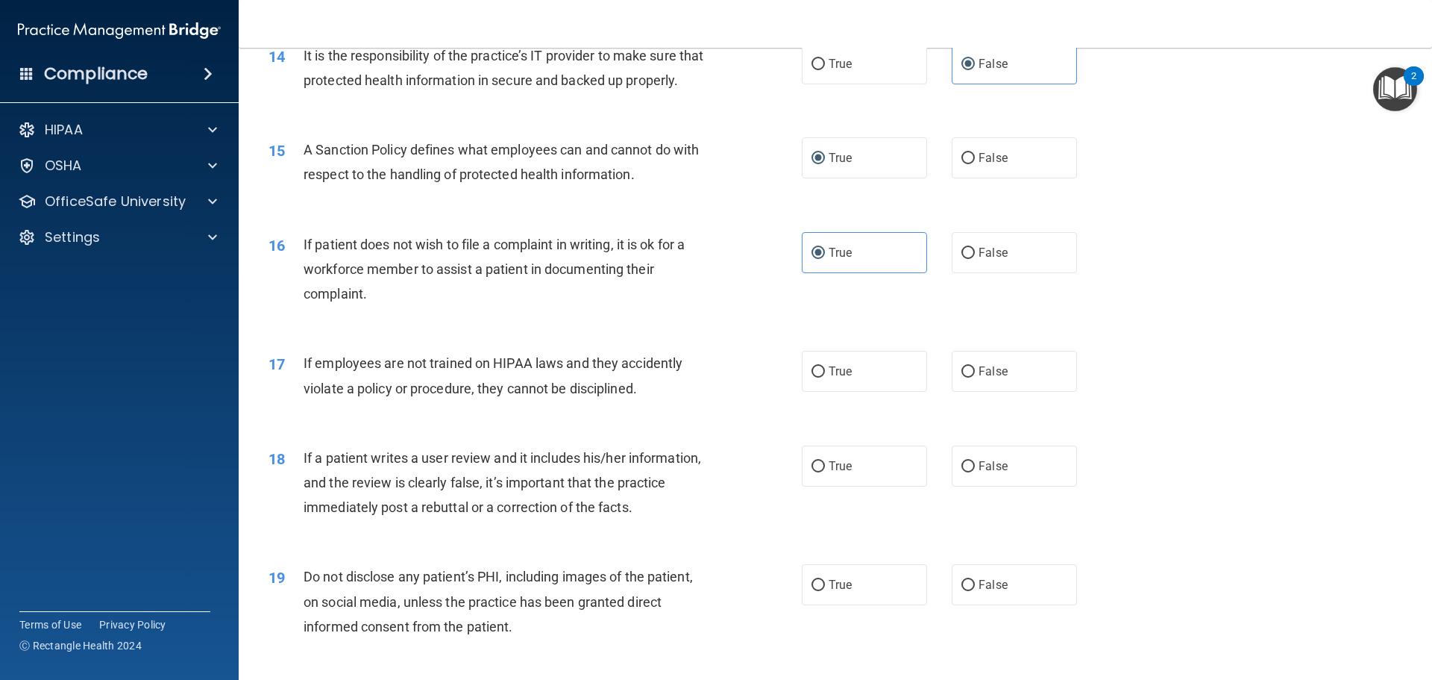
scroll to position [1872, 0]
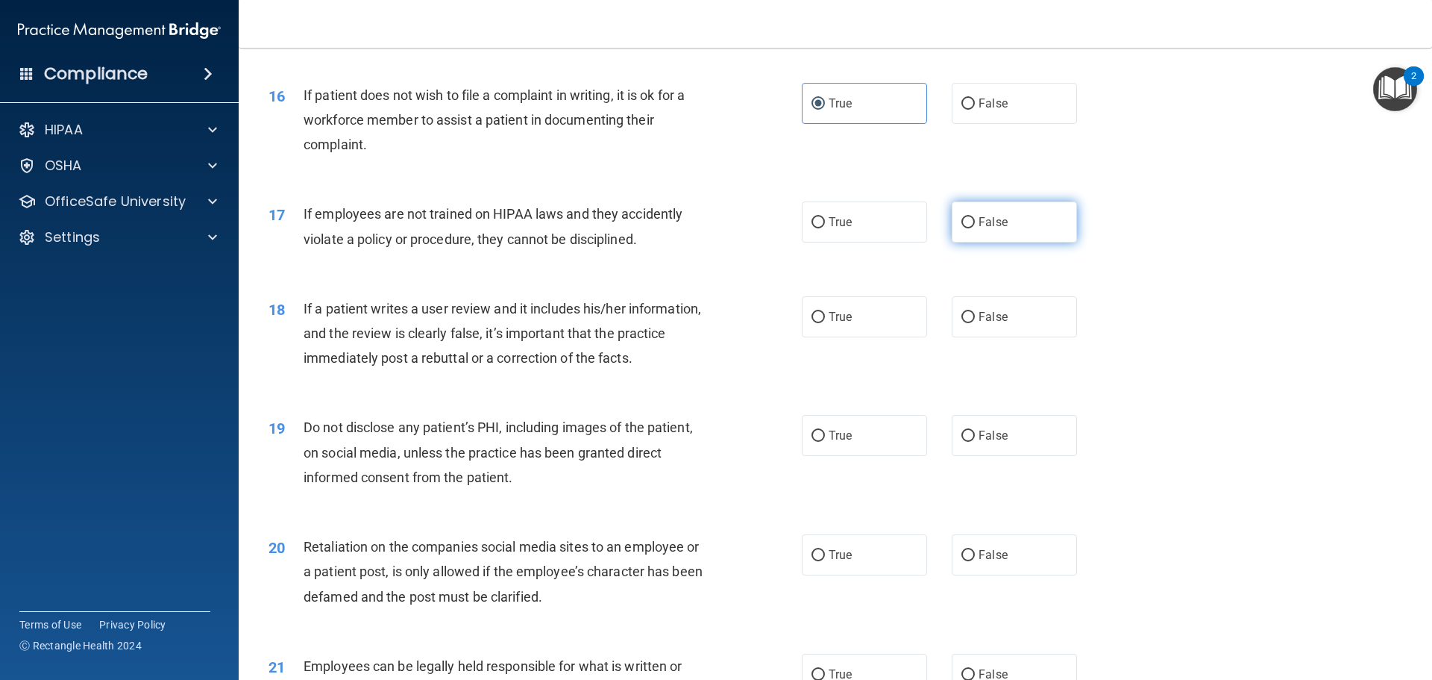
click at [979, 229] on span "False" at bounding box center [993, 222] width 29 height 14
click at [975, 228] on input "False" at bounding box center [968, 222] width 13 height 11
radio input "true"
click at [835, 324] on span "True" at bounding box center [840, 317] width 23 height 14
click at [825, 323] on input "True" at bounding box center [818, 317] width 13 height 11
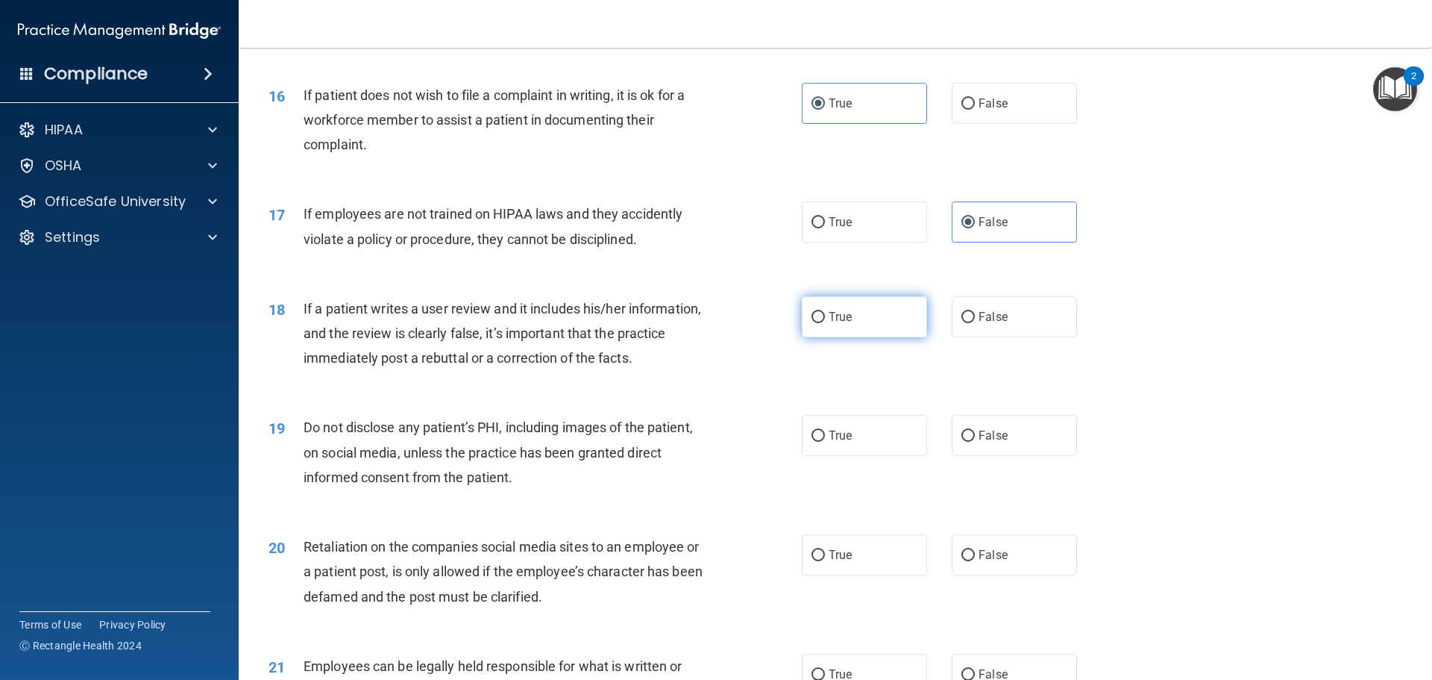
radio input "true"
click at [835, 324] on span "True" at bounding box center [840, 317] width 23 height 14
click at [825, 323] on input "True" at bounding box center [818, 317] width 13 height 11
click at [979, 324] on span "False" at bounding box center [993, 317] width 29 height 14
click at [973, 323] on input "False" at bounding box center [968, 317] width 13 height 11
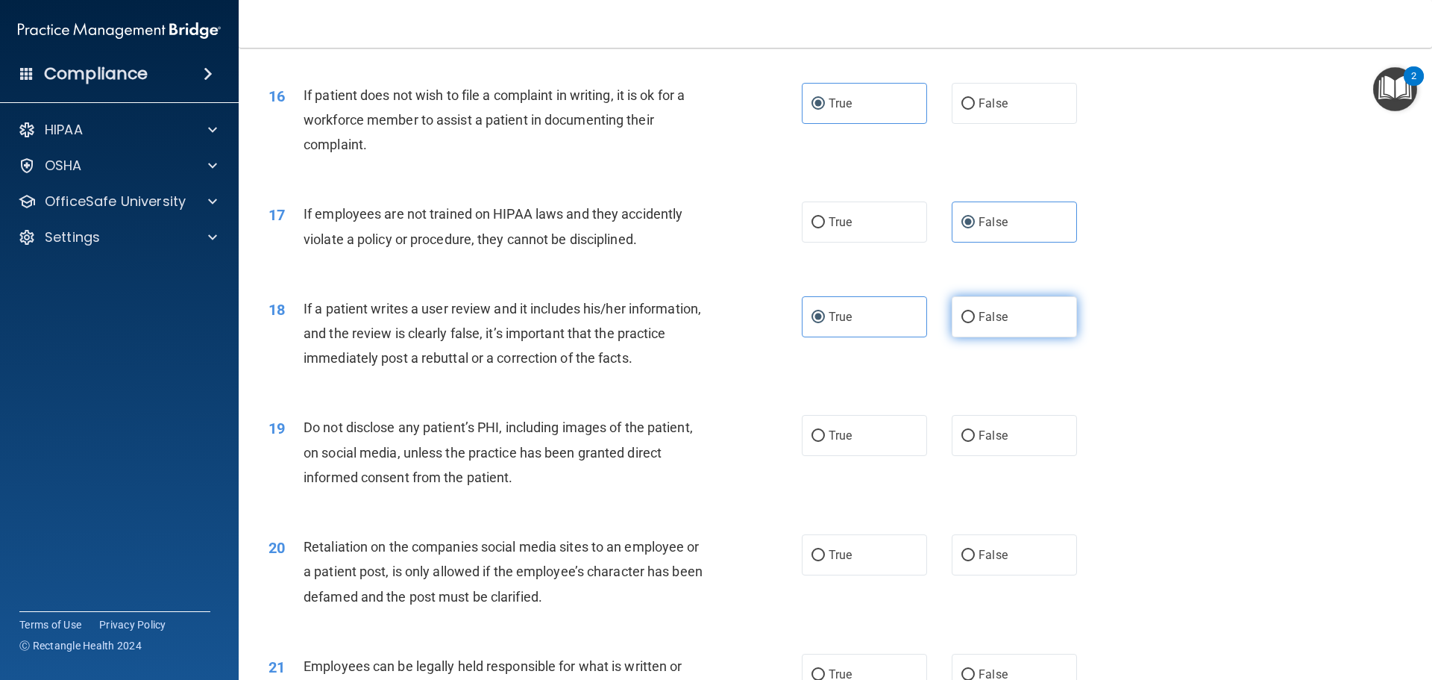
radio input "true"
radio input "false"
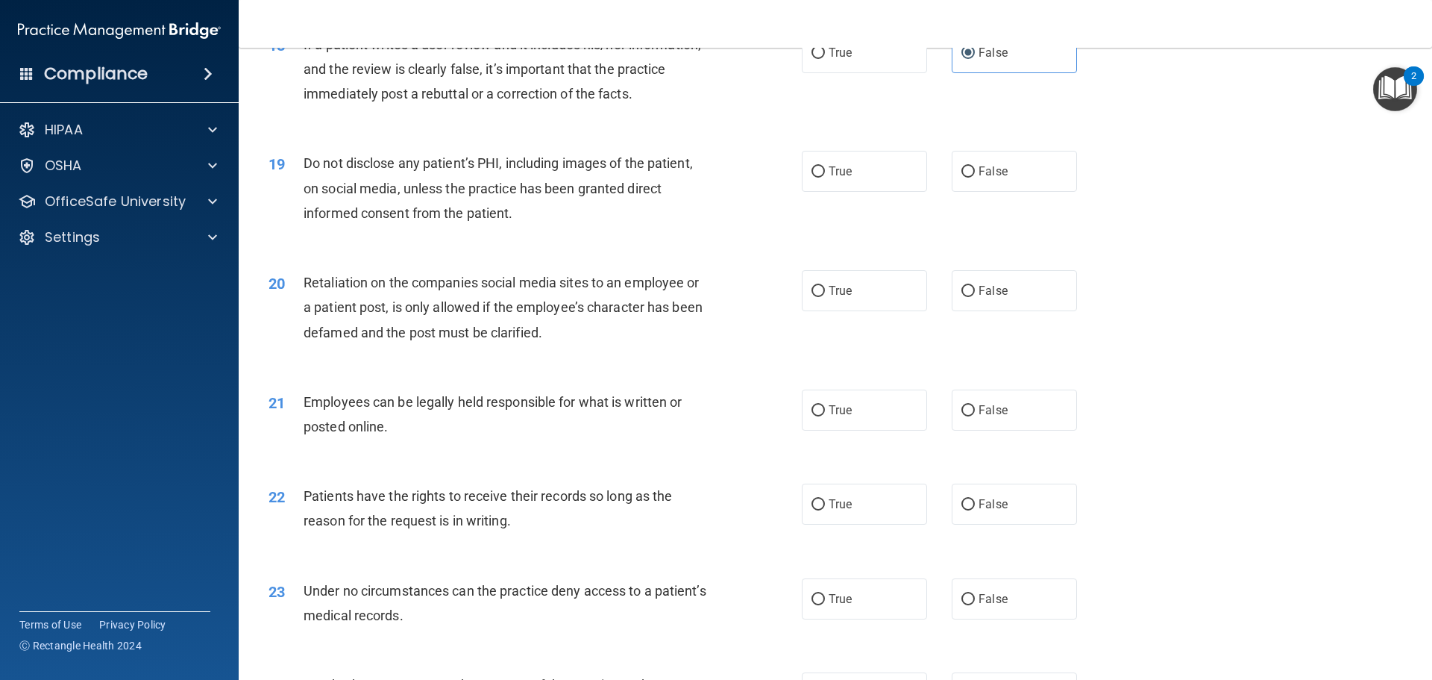
scroll to position [2095, 0]
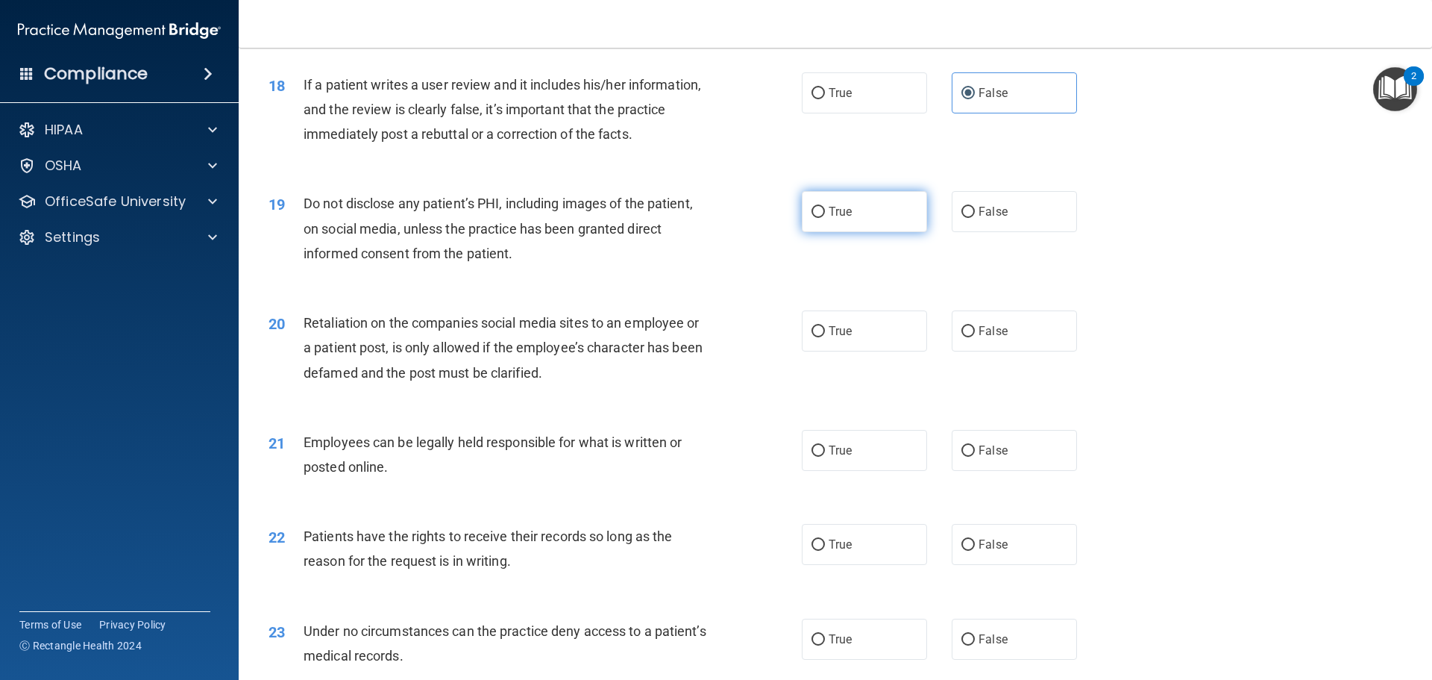
click at [833, 232] on label "True" at bounding box center [864, 211] width 125 height 41
click at [825, 218] on input "True" at bounding box center [818, 212] width 13 height 11
radio input "true"
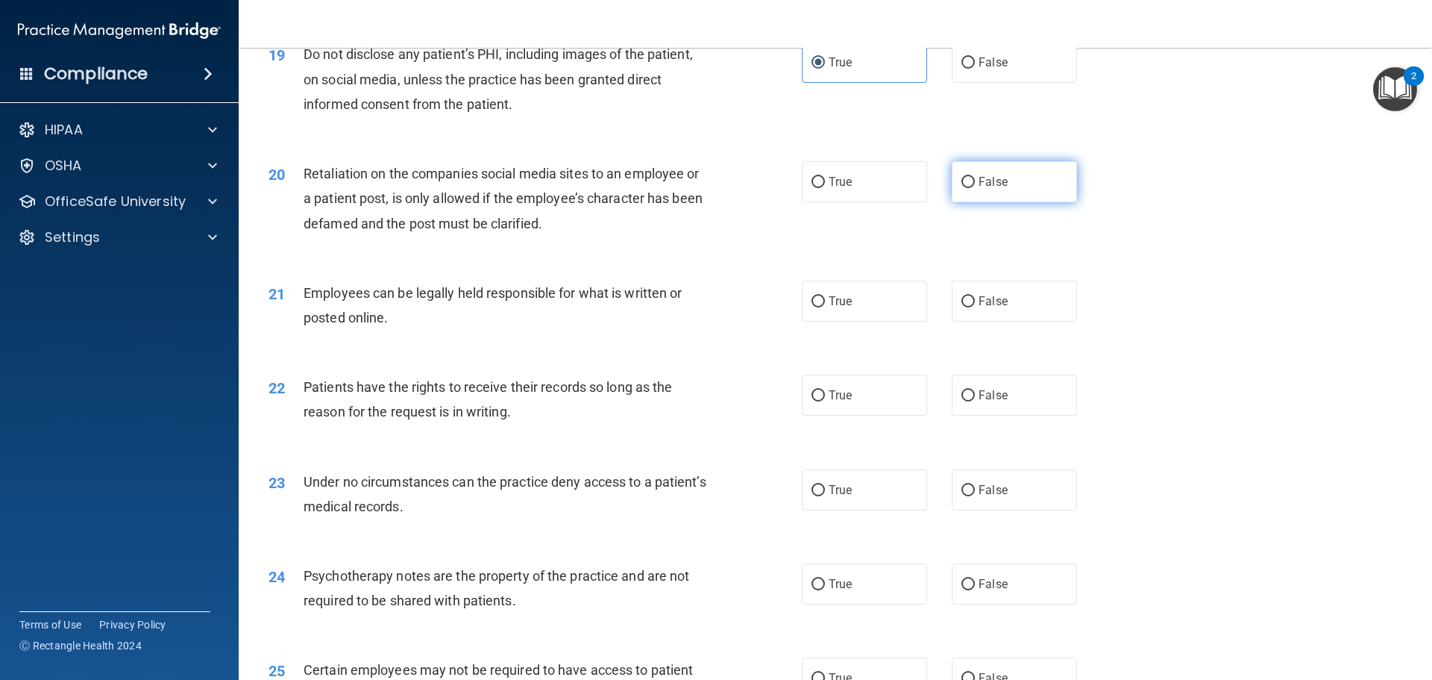
click at [961, 198] on label "False" at bounding box center [1014, 181] width 125 height 41
click at [962, 188] on input "False" at bounding box center [968, 182] width 13 height 11
radio input "true"
click at [842, 308] on span "True" at bounding box center [840, 301] width 23 height 14
click at [825, 307] on input "True" at bounding box center [818, 301] width 13 height 11
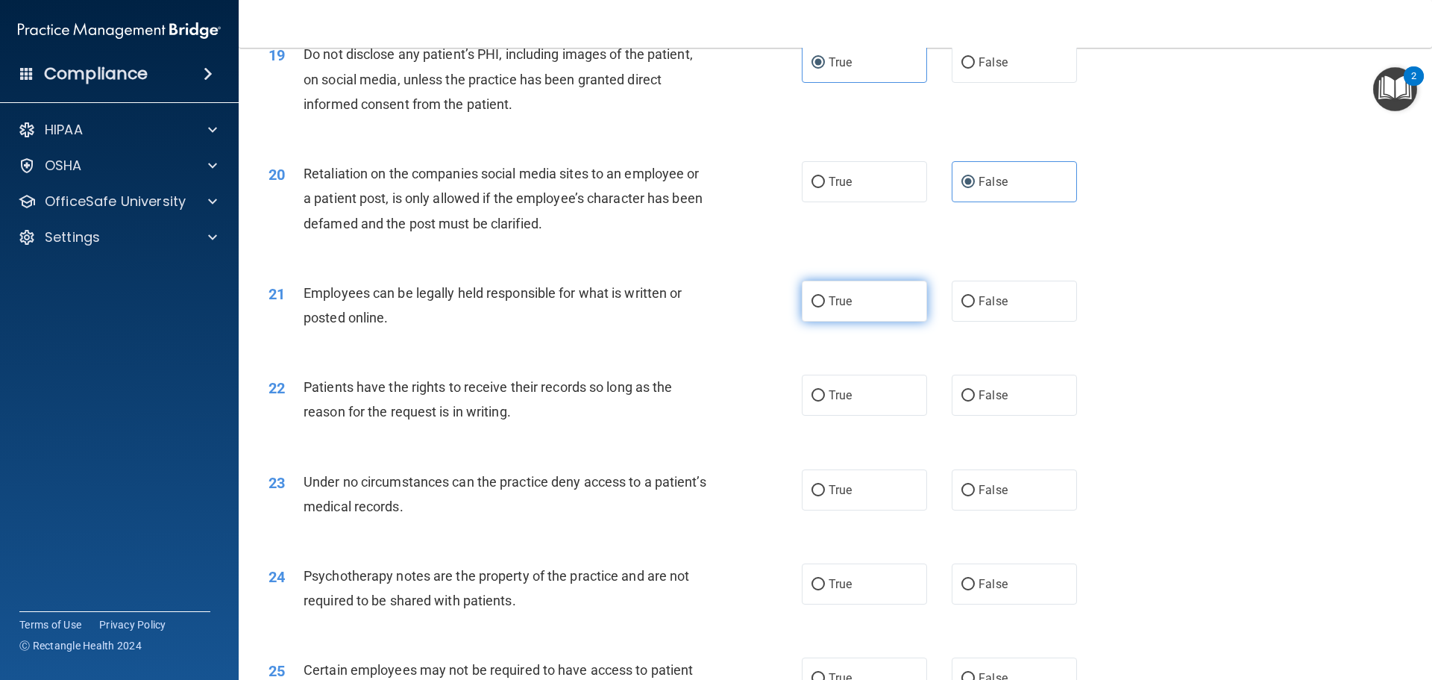
radio input "true"
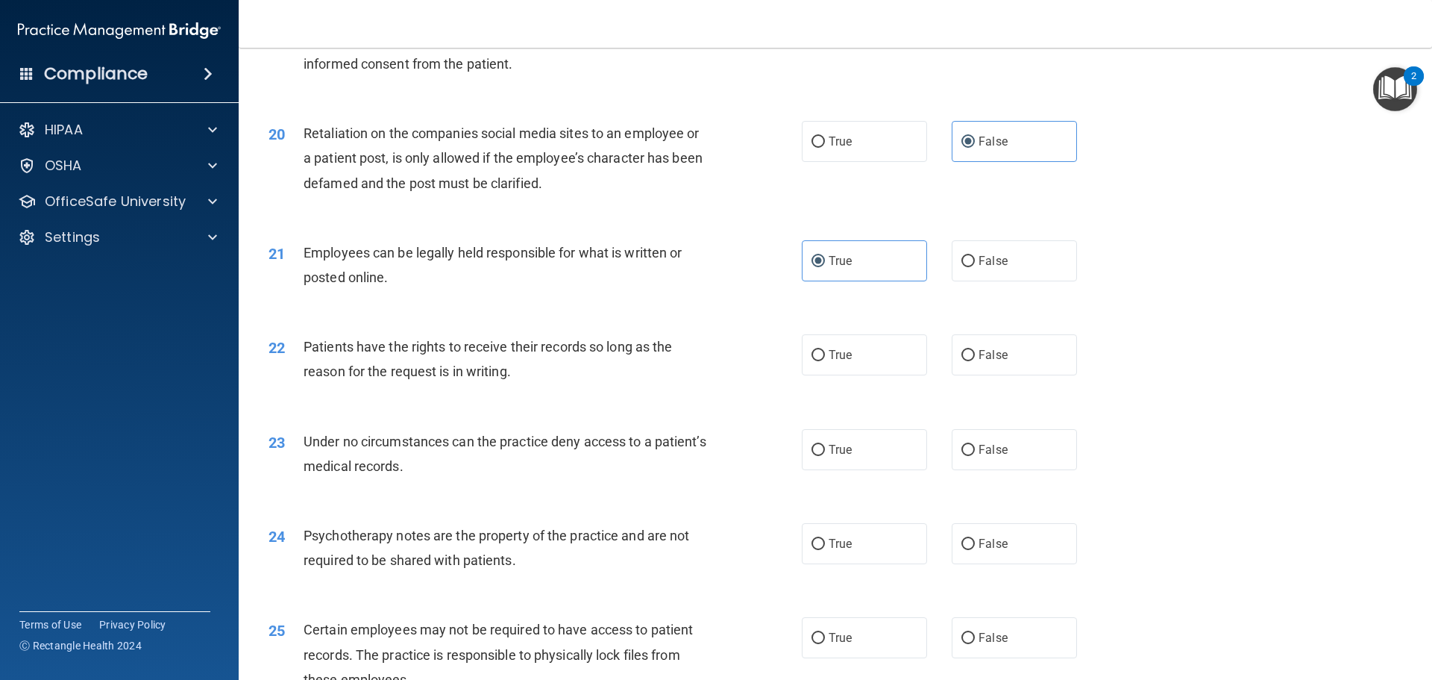
scroll to position [2319, 0]
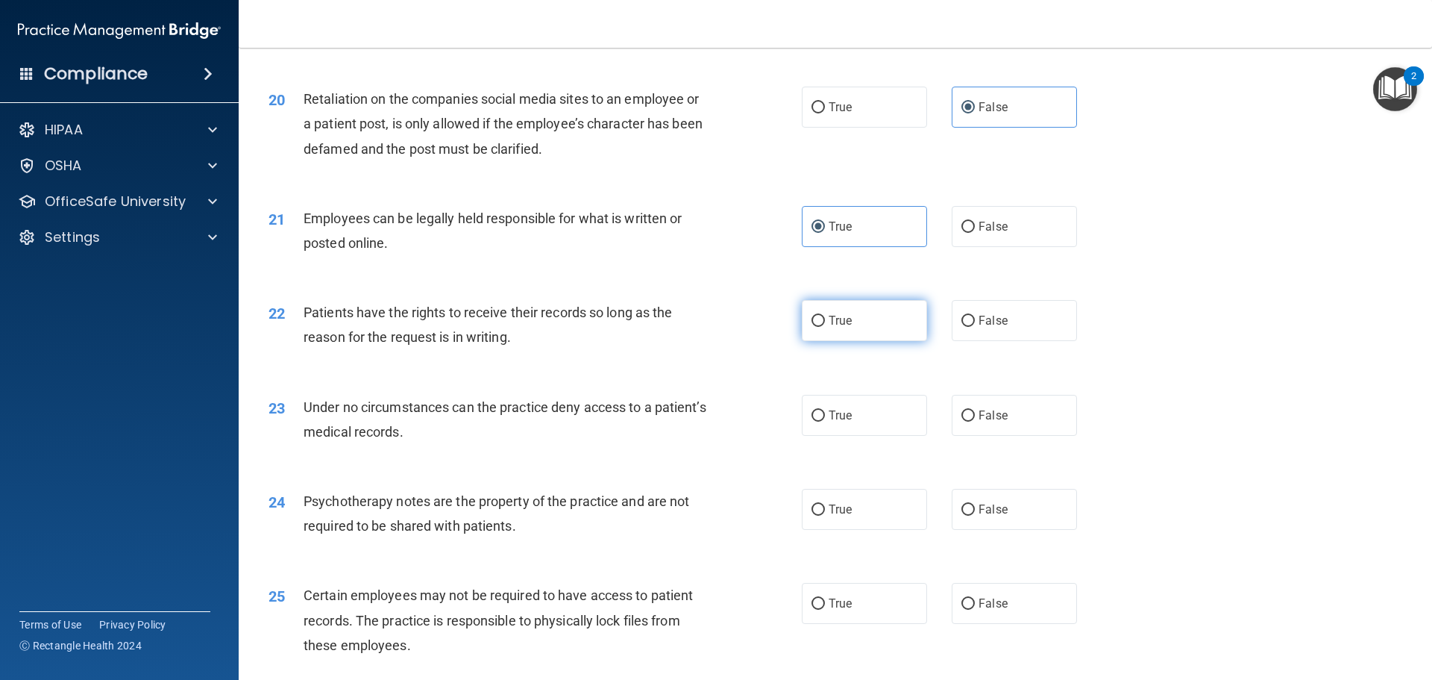
click at [829, 327] on span "True" at bounding box center [840, 320] width 23 height 14
click at [825, 327] on input "True" at bounding box center [818, 321] width 13 height 11
radio input "true"
click at [849, 436] on label "True" at bounding box center [864, 415] width 125 height 41
click at [825, 421] on input "True" at bounding box center [818, 415] width 13 height 11
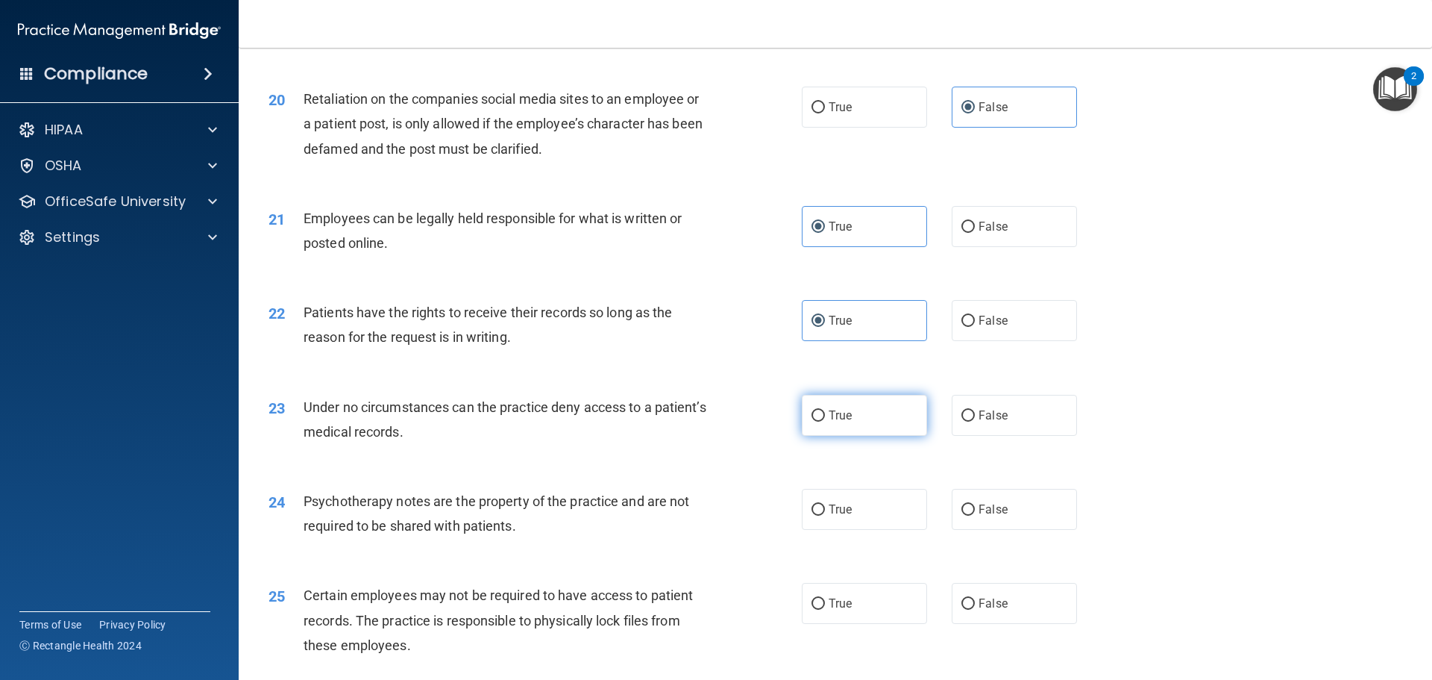
radio input "true"
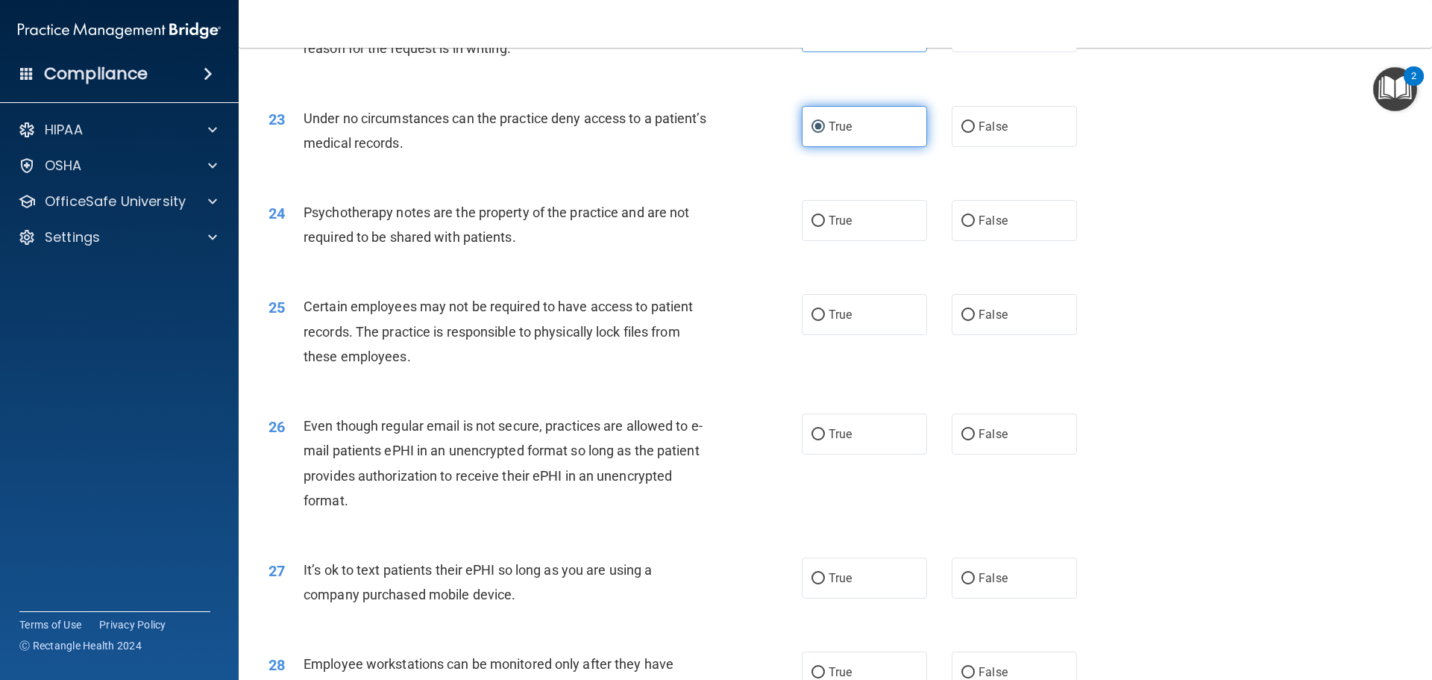
scroll to position [2618, 0]
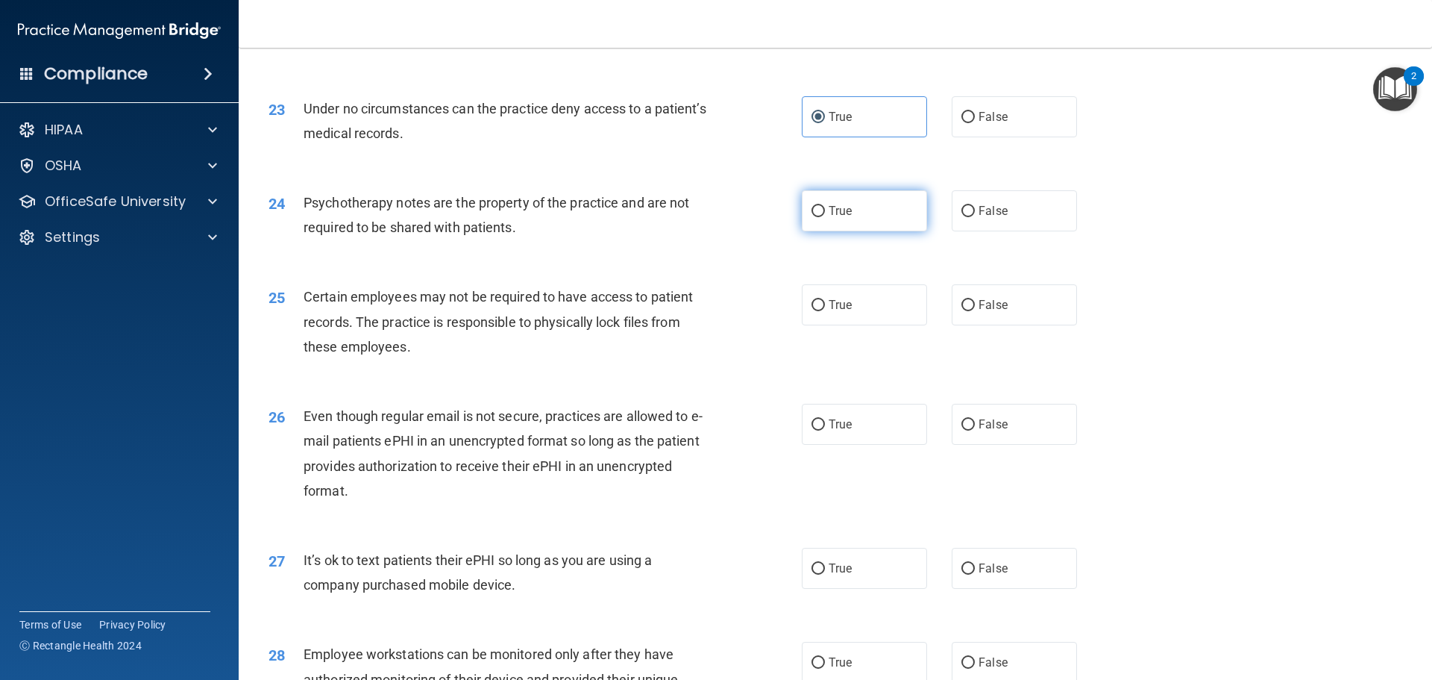
click at [838, 218] on span "True" at bounding box center [840, 211] width 23 height 14
click at [825, 217] on input "True" at bounding box center [818, 211] width 13 height 11
radio input "true"
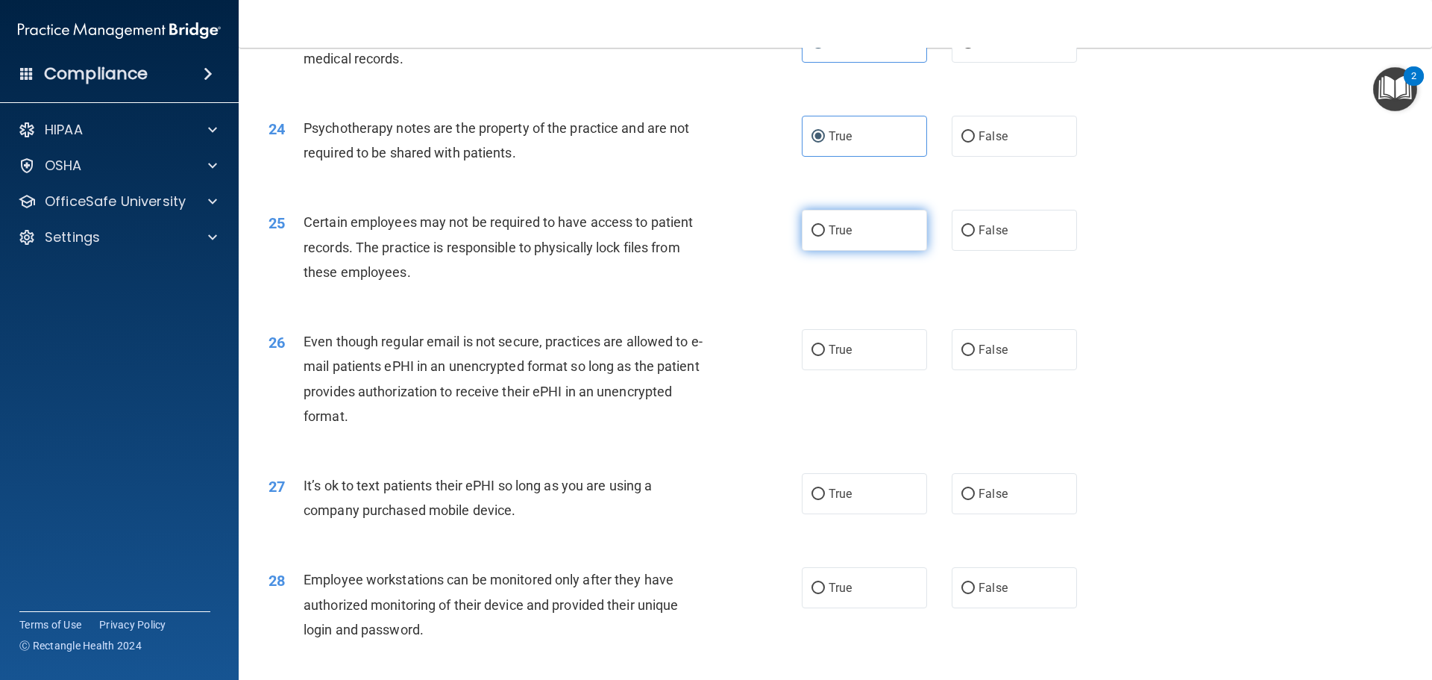
click at [864, 251] on label "True" at bounding box center [864, 230] width 125 height 41
click at [825, 236] on input "True" at bounding box center [818, 230] width 13 height 11
radio input "true"
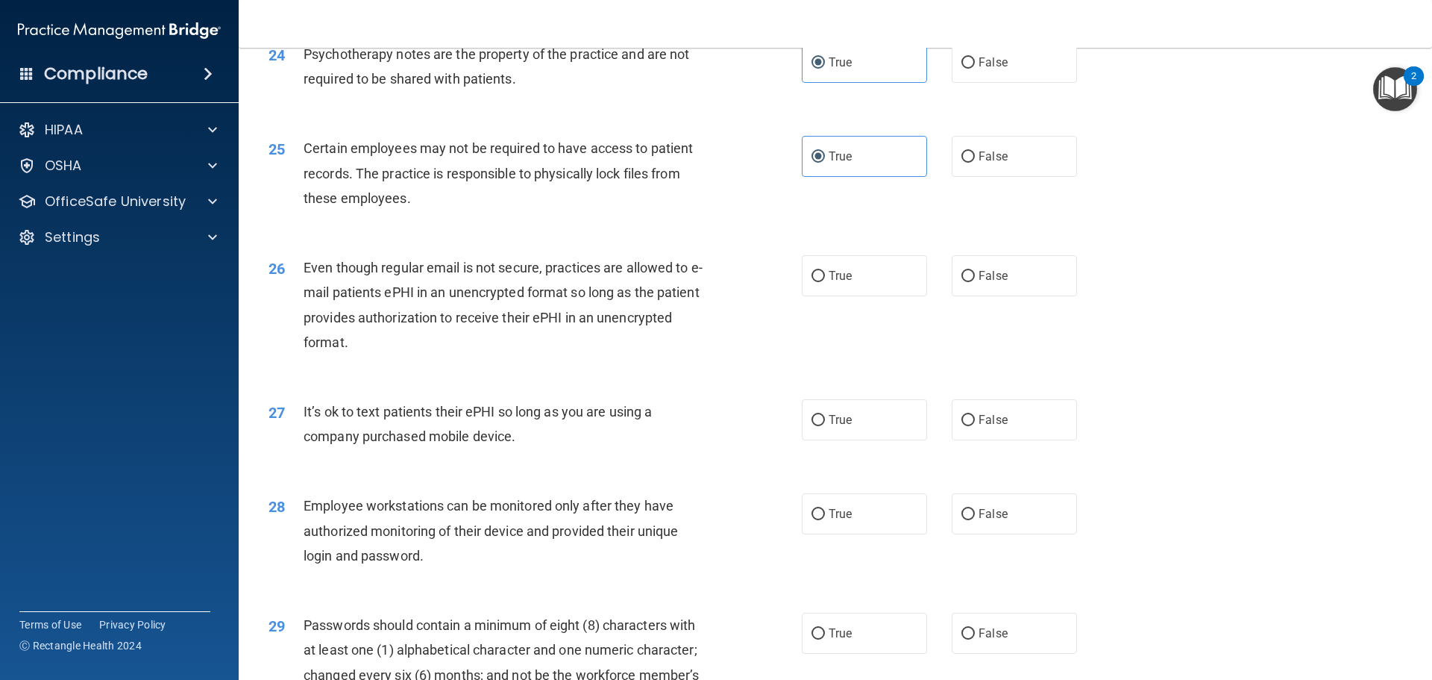
scroll to position [2767, 0]
click at [829, 282] on span "True" at bounding box center [840, 275] width 23 height 14
click at [825, 281] on input "True" at bounding box center [818, 275] width 13 height 11
radio input "true"
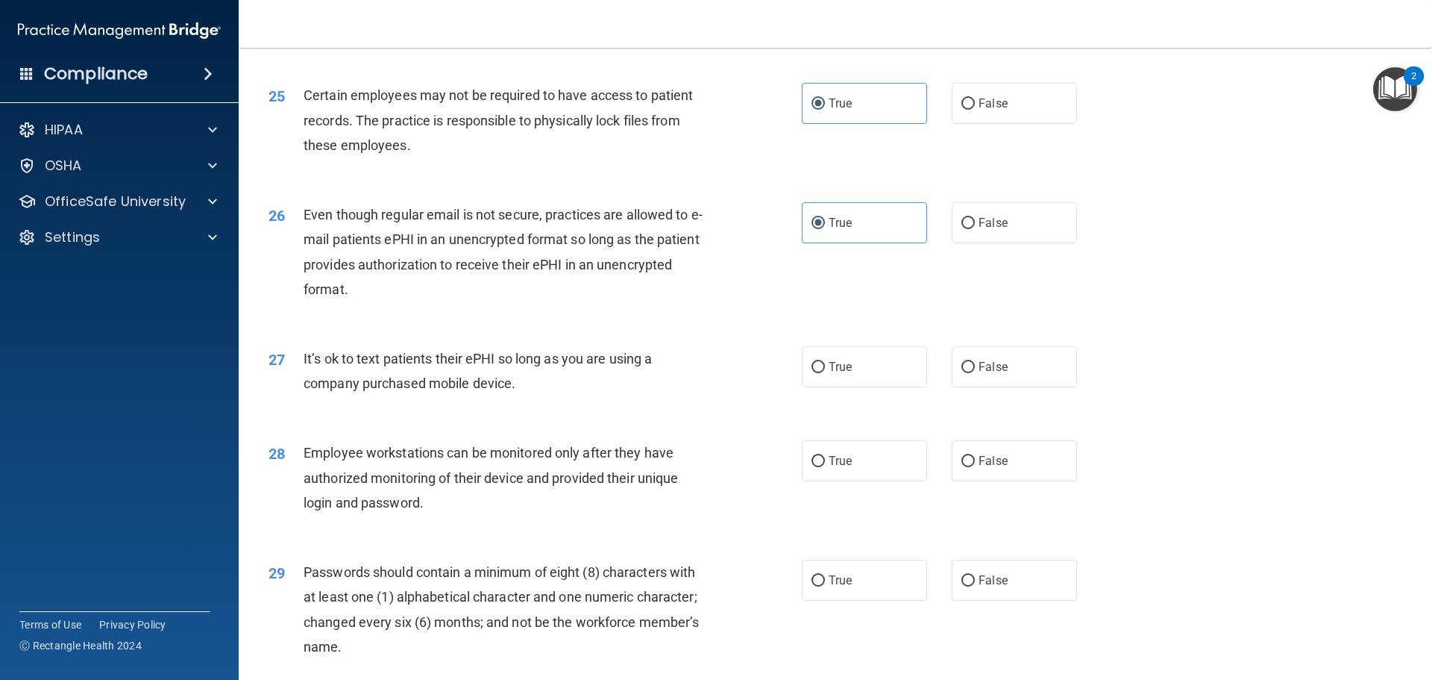
scroll to position [2991, 0]
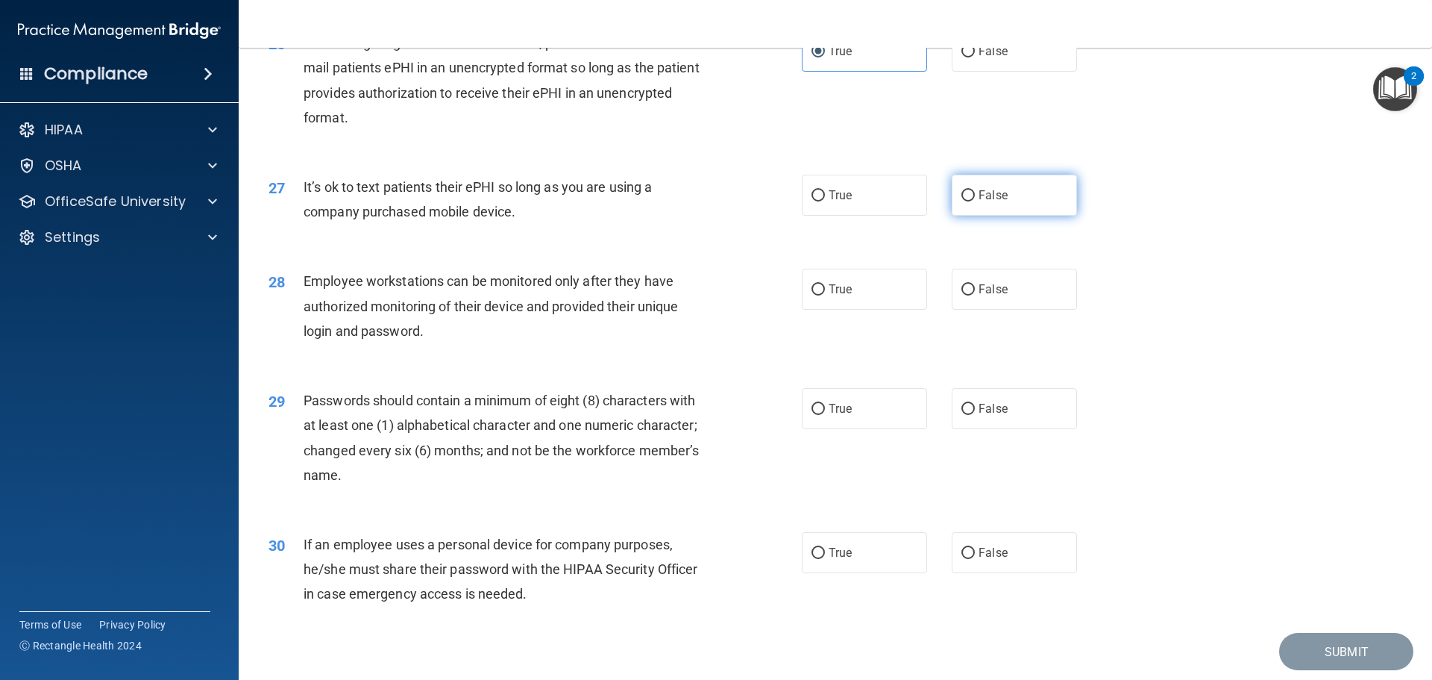
click at [985, 202] on span "False" at bounding box center [993, 195] width 29 height 14
click at [975, 201] on input "False" at bounding box center [968, 195] width 13 height 11
radio input "true"
click at [829, 296] on span "True" at bounding box center [840, 289] width 23 height 14
click at [825, 295] on input "True" at bounding box center [818, 289] width 13 height 11
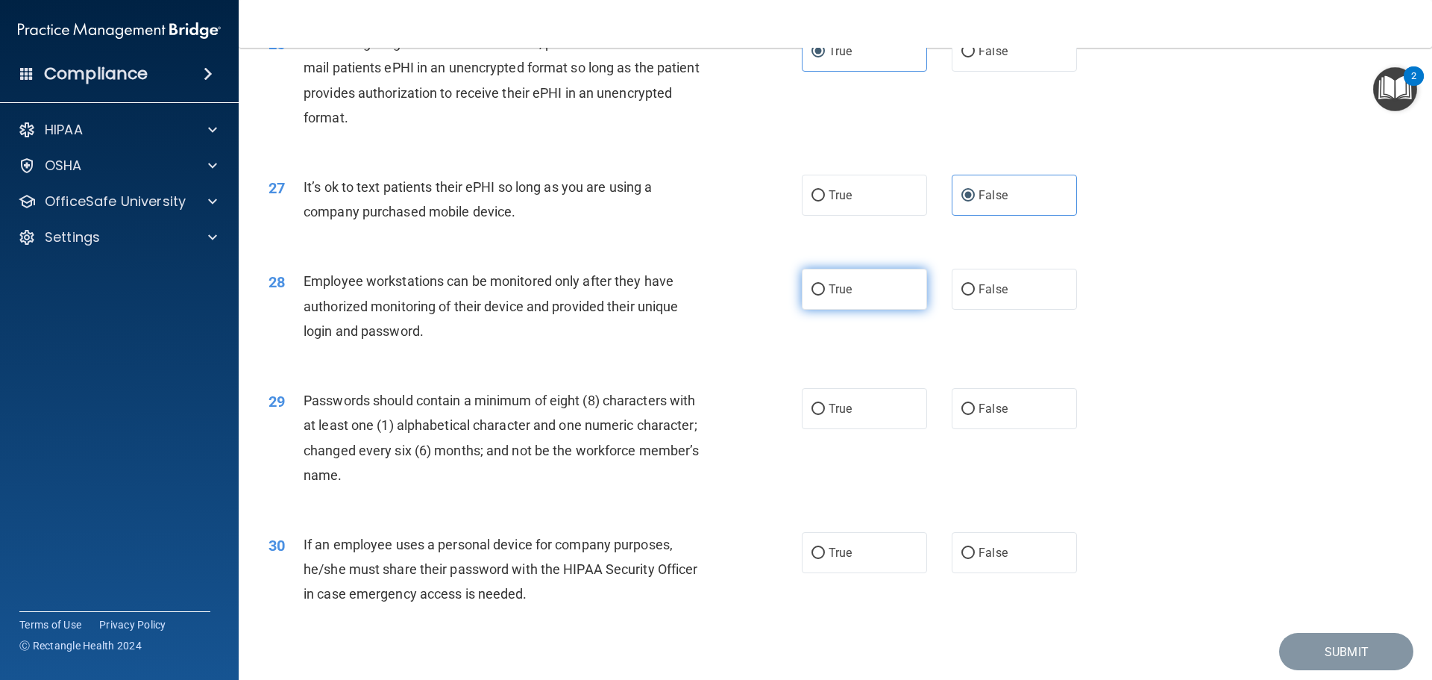
radio input "true"
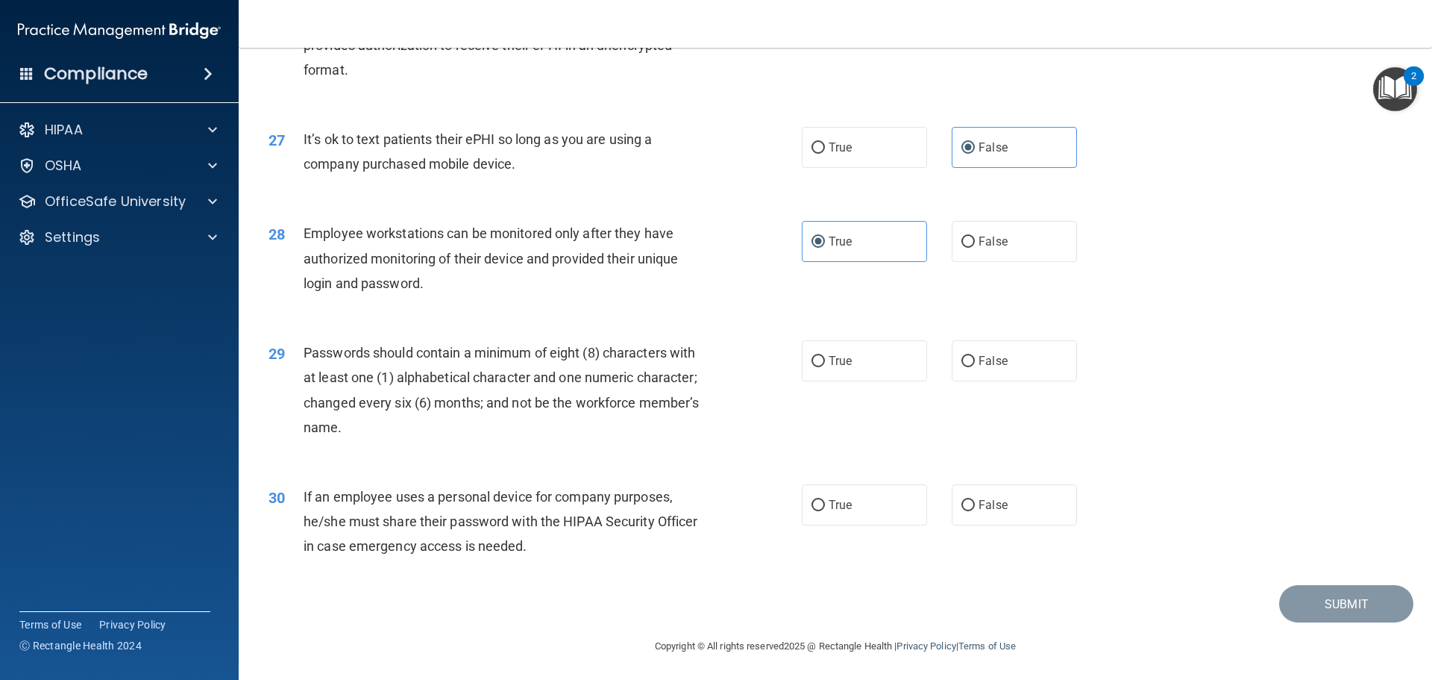
scroll to position [3065, 0]
click at [840, 353] on span "True" at bounding box center [840, 358] width 23 height 14
click at [825, 354] on input "True" at bounding box center [818, 359] width 13 height 11
radio input "true"
click at [988, 503] on span "False" at bounding box center [993, 502] width 29 height 14
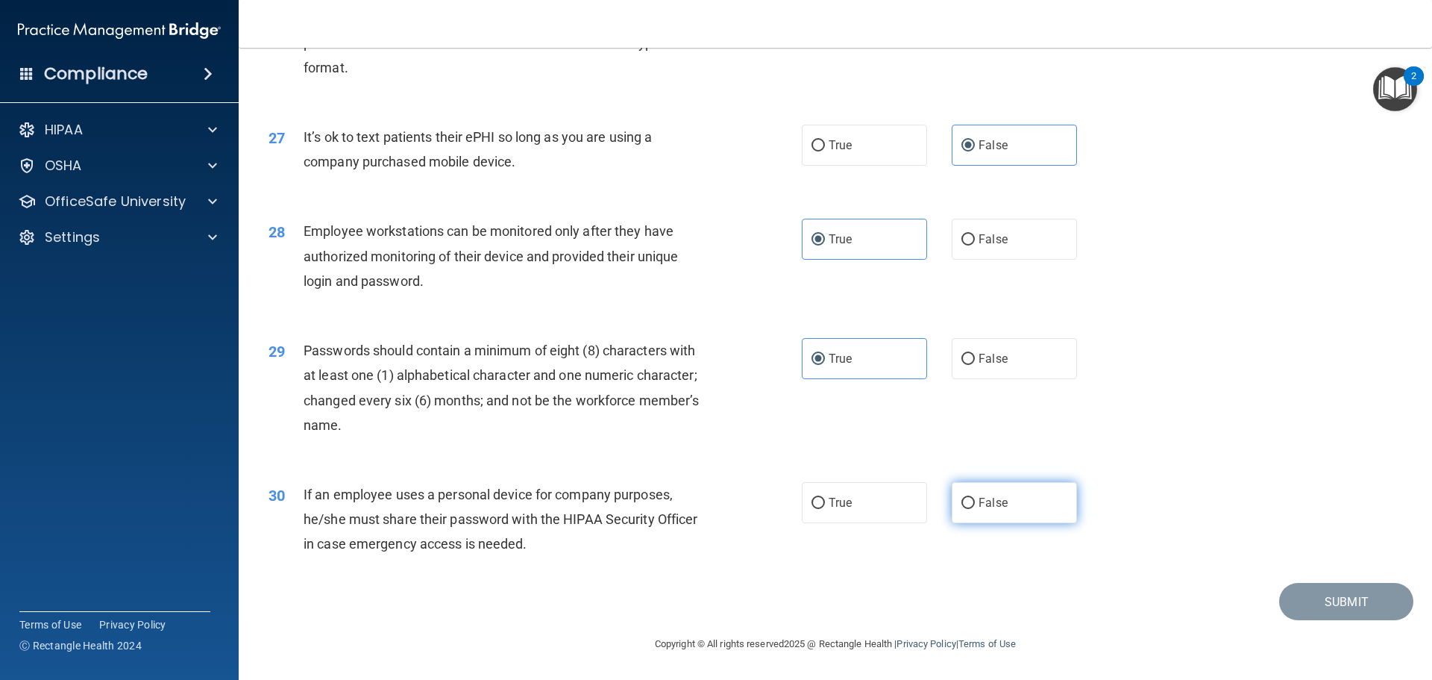
click at [975, 503] on input "False" at bounding box center [968, 503] width 13 height 11
radio input "true"
click at [1323, 601] on button "Submit" at bounding box center [1346, 602] width 134 height 38
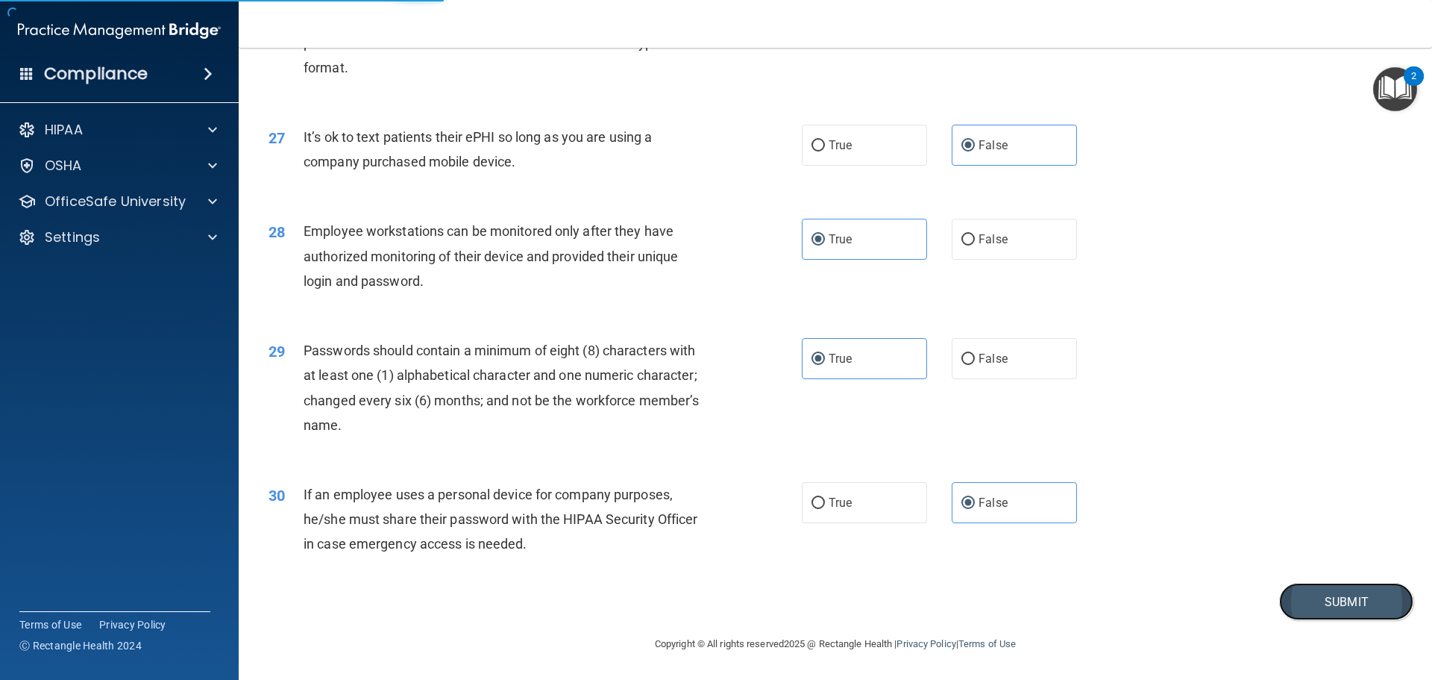
click at [1326, 598] on button "Submit" at bounding box center [1346, 602] width 134 height 38
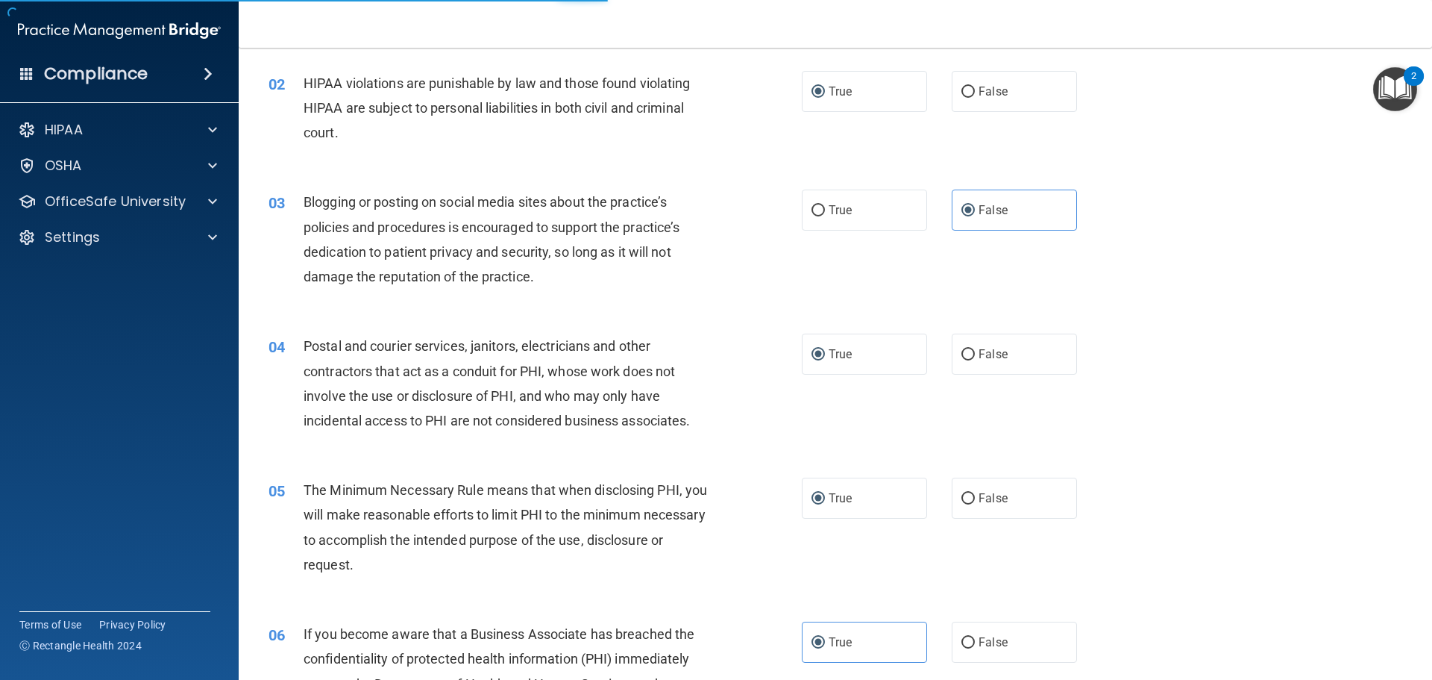
scroll to position [0, 0]
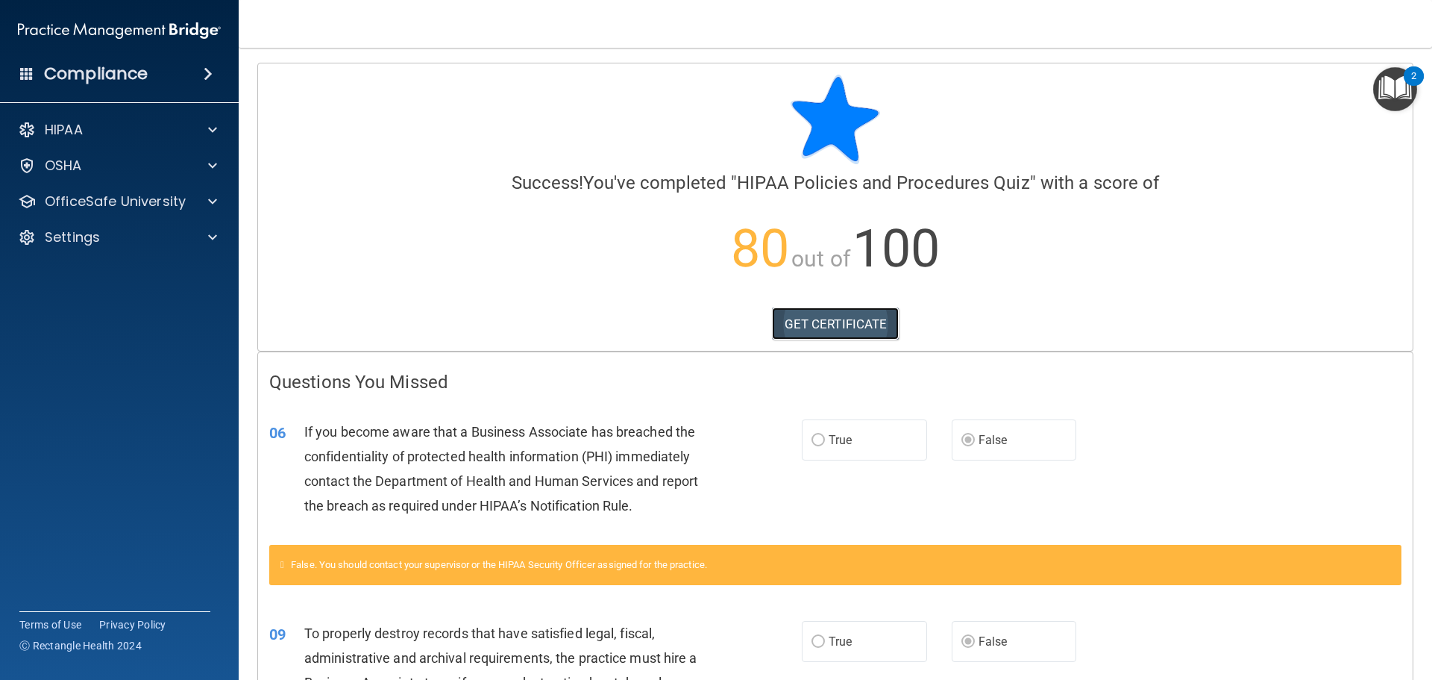
click at [826, 316] on link "GET CERTIFICATE" at bounding box center [836, 323] width 128 height 33
click at [204, 196] on div at bounding box center [210, 201] width 37 height 18
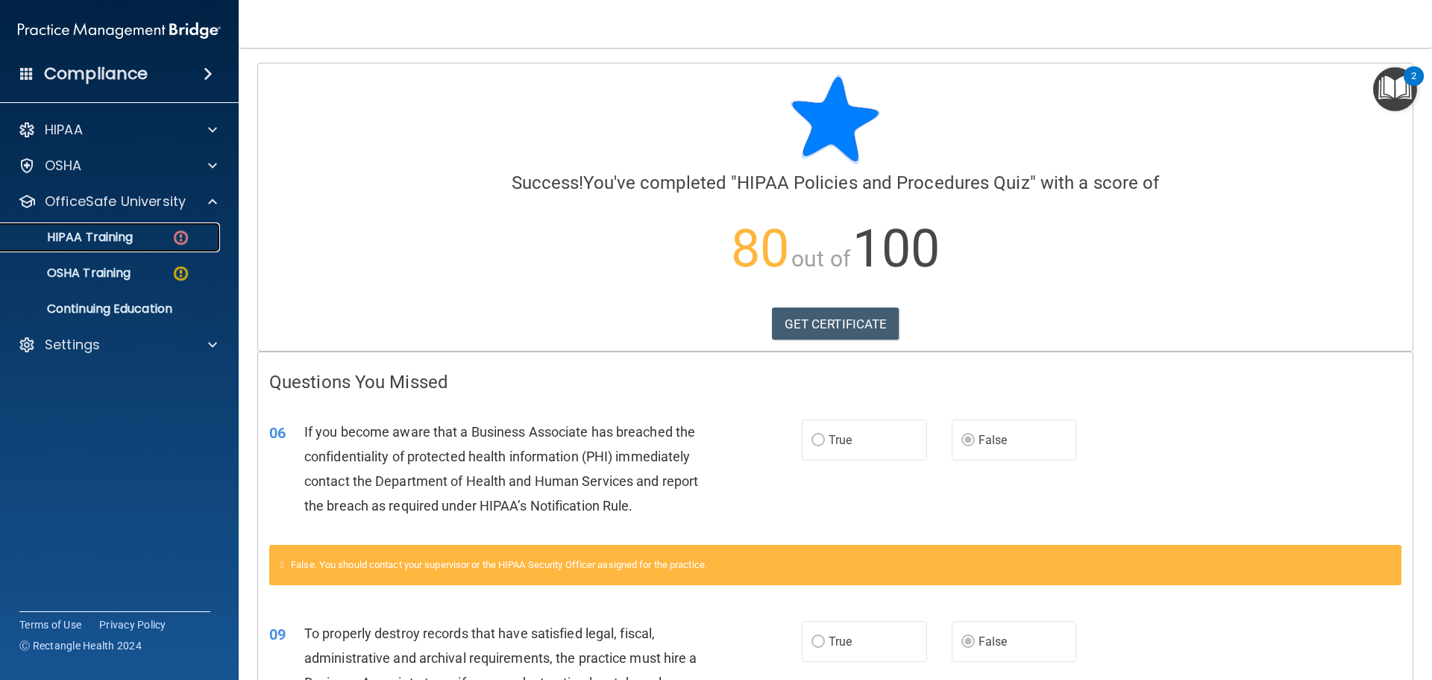
click at [121, 234] on p "HIPAA Training" at bounding box center [71, 237] width 123 height 15
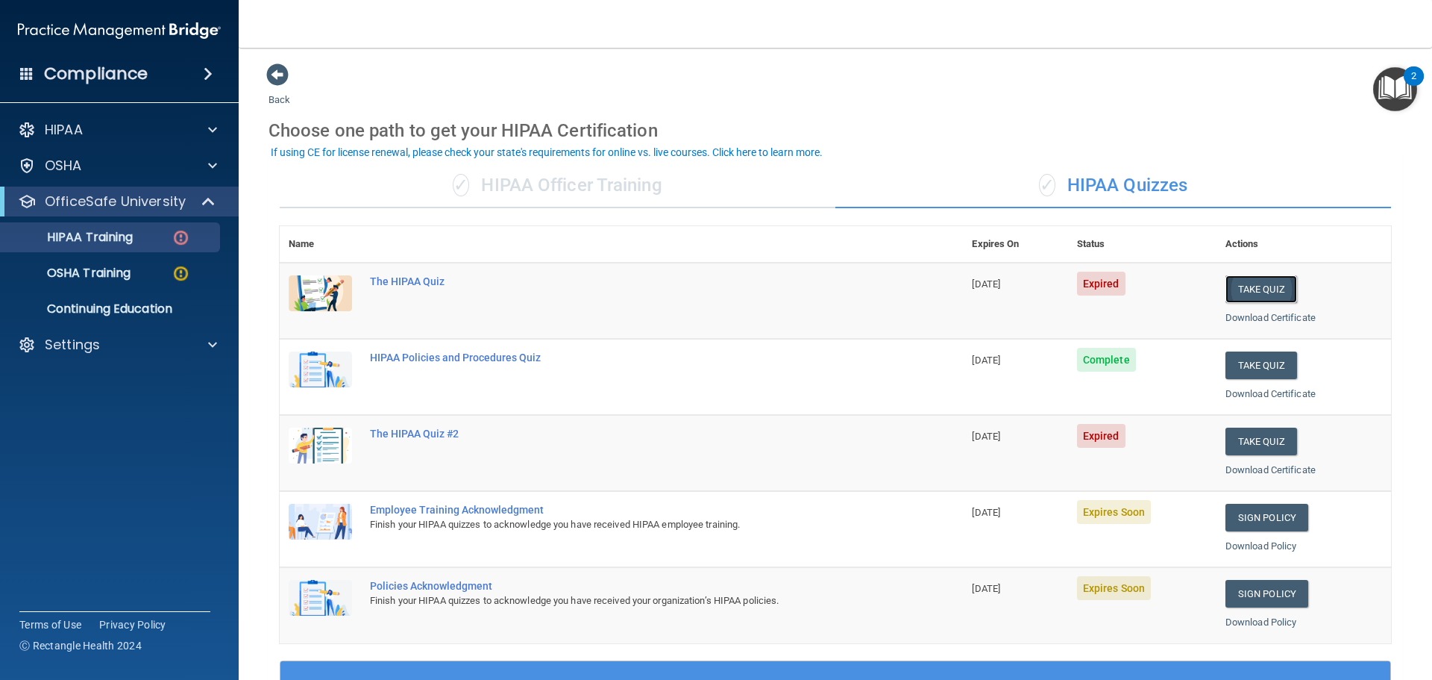
click at [1248, 288] on button "Take Quiz" at bounding box center [1262, 289] width 72 height 28
